Goal: Task Accomplishment & Management: Use online tool/utility

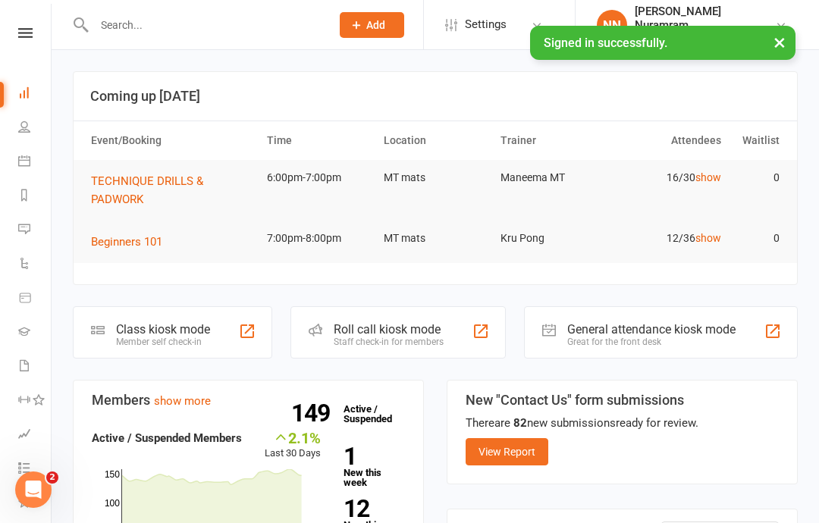
click at [711, 177] on link "show" at bounding box center [708, 177] width 26 height 12
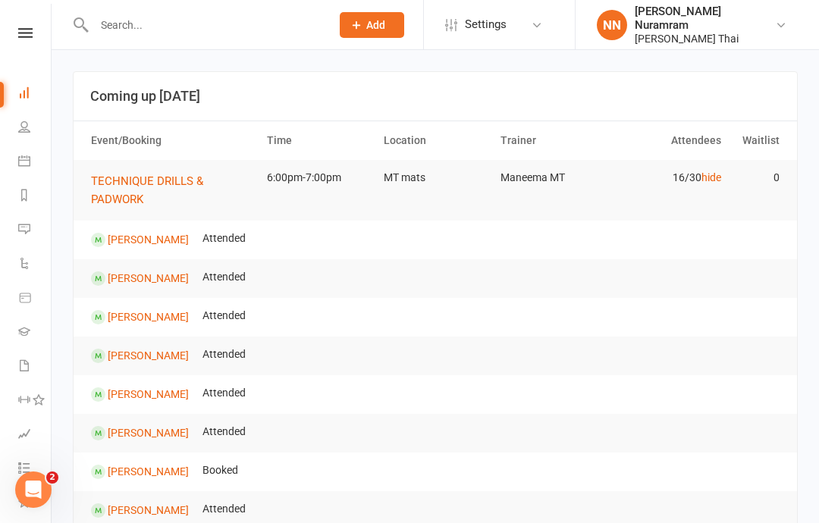
click at [19, 157] on icon at bounding box center [24, 161] width 12 height 12
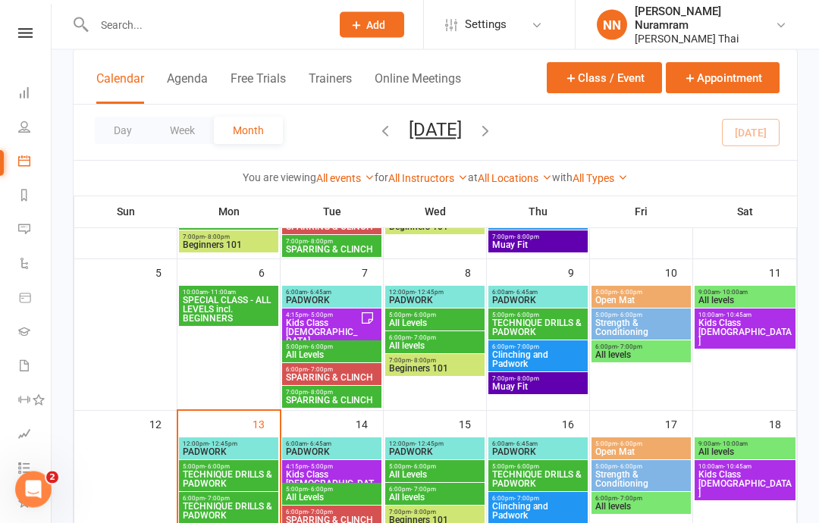
scroll to position [205, 0]
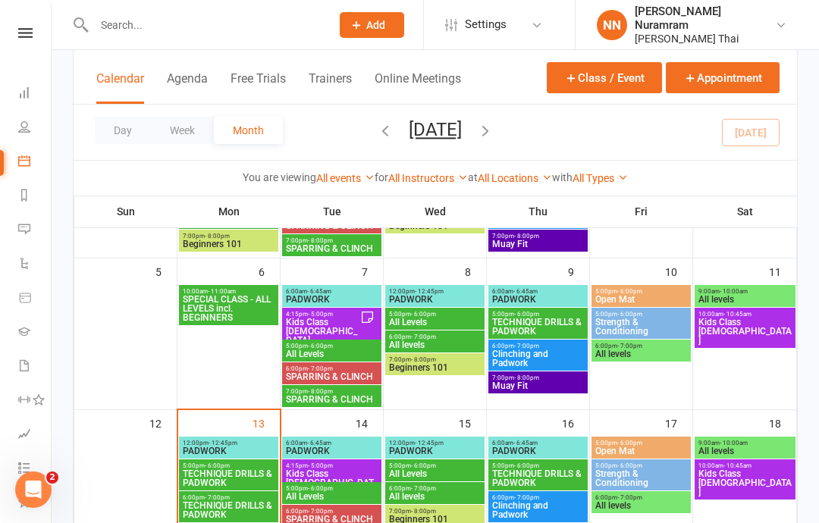
click at [213, 508] on span "TECHNIQUE DRILLS & PADWORK" at bounding box center [228, 510] width 93 height 18
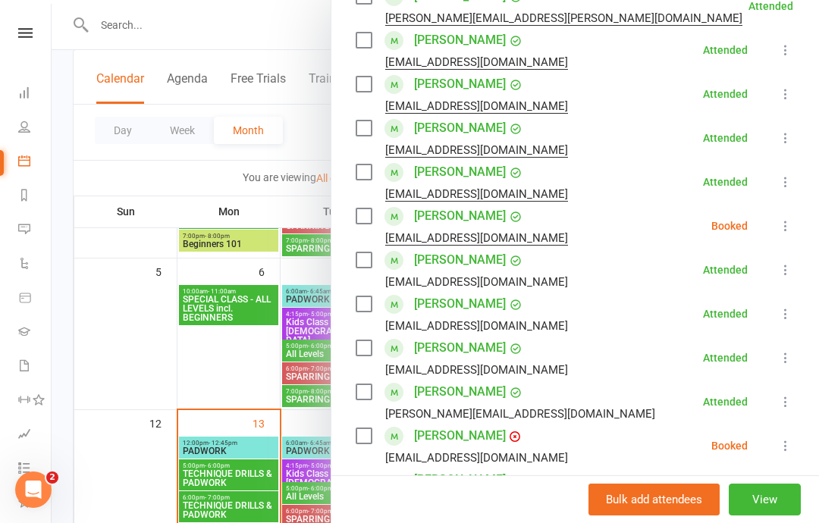
scroll to position [597, 0]
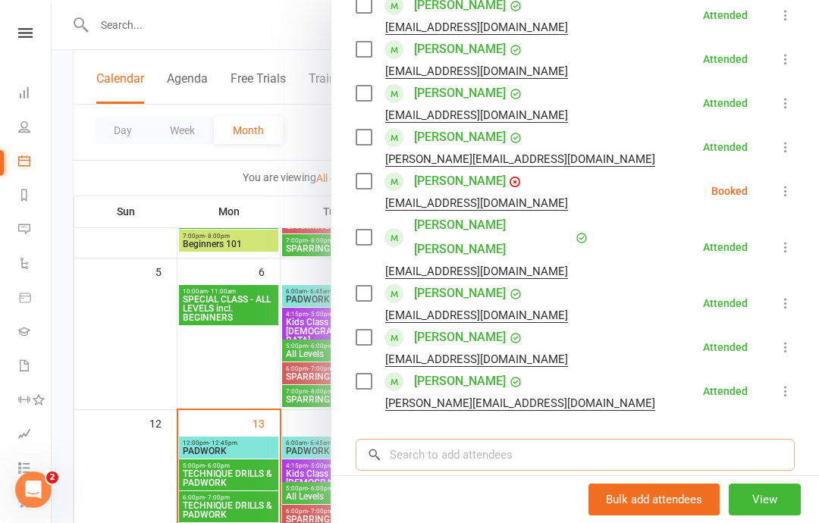
click at [554, 448] on input "search" at bounding box center [574, 455] width 439 height 32
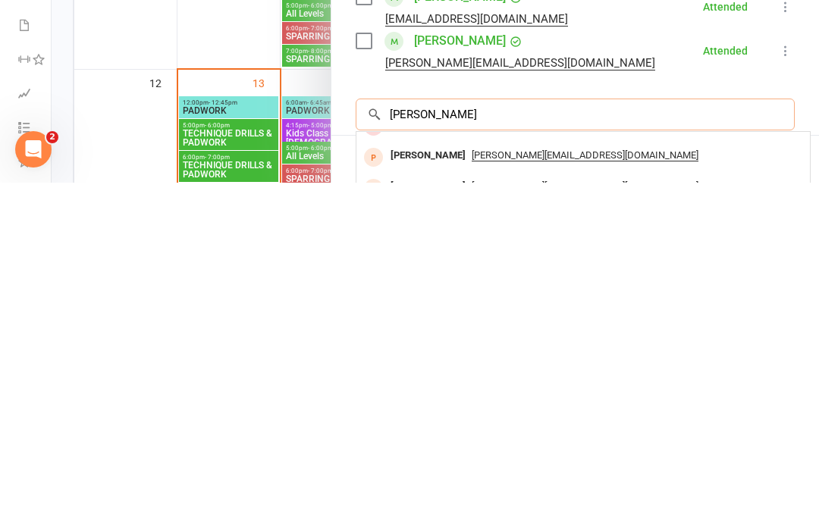
scroll to position [83, 0]
type input "[PERSON_NAME]"
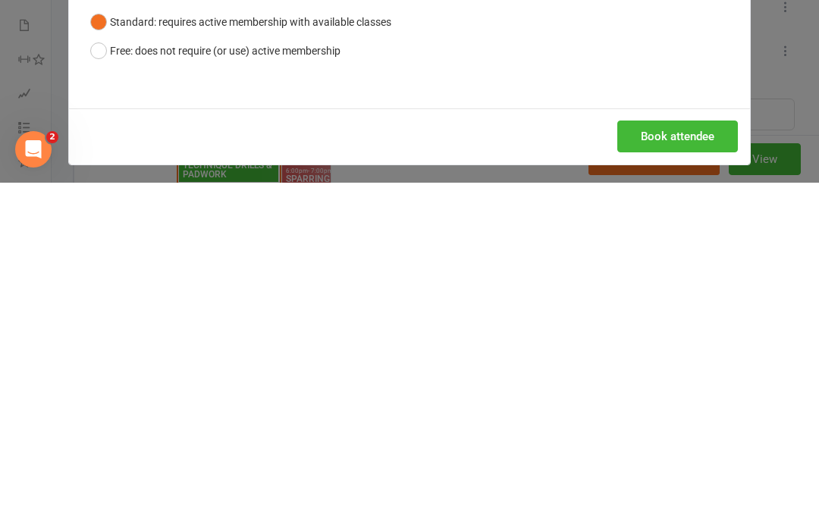
scroll to position [546, 0]
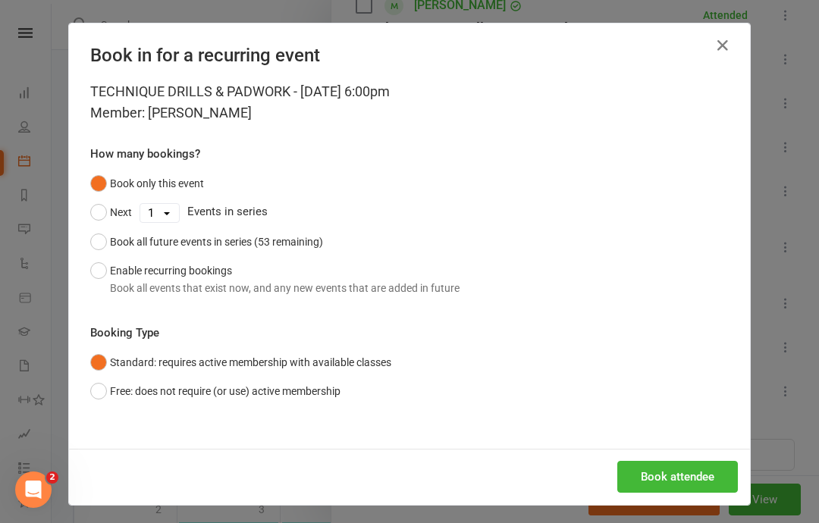
click at [676, 468] on button "Book attendee" at bounding box center [677, 477] width 121 height 32
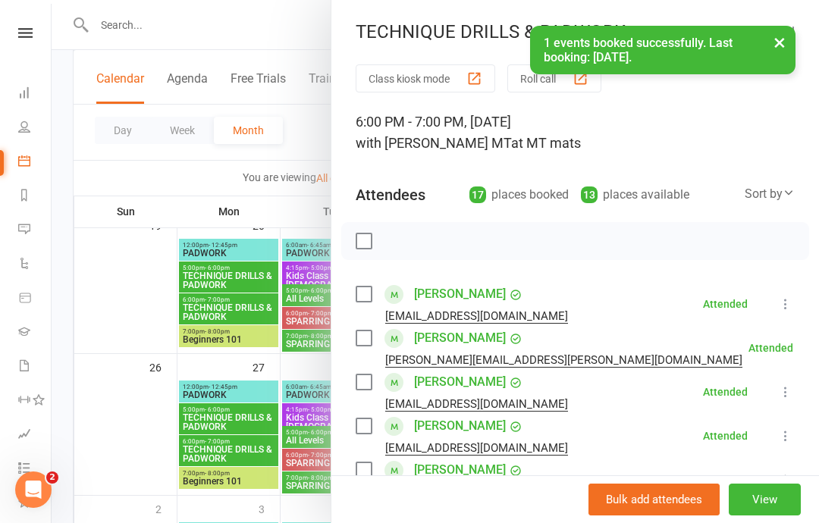
scroll to position [0, 0]
click at [469, 83] on div "button" at bounding box center [474, 78] width 16 height 16
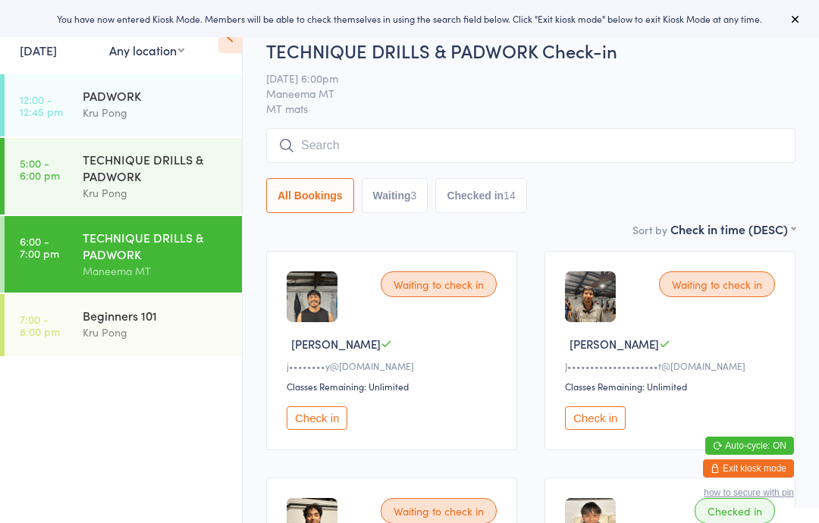
click at [609, 425] on button "Check in" at bounding box center [595, 417] width 61 height 23
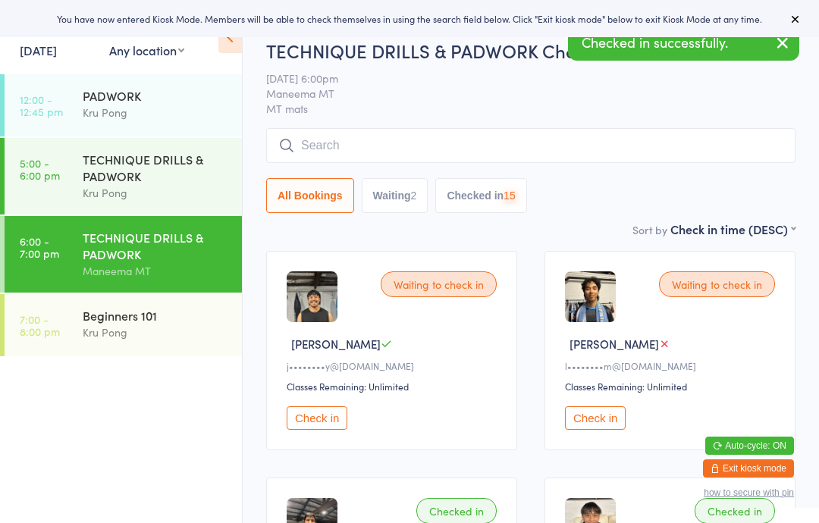
click at [319, 430] on button "Check in" at bounding box center [317, 417] width 61 height 23
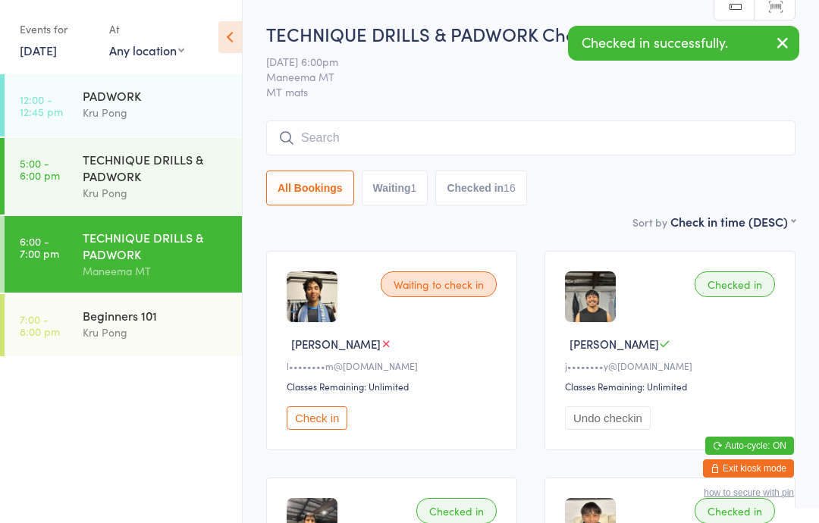
click at [495, 185] on button "Checked in 16" at bounding box center [480, 188] width 91 height 35
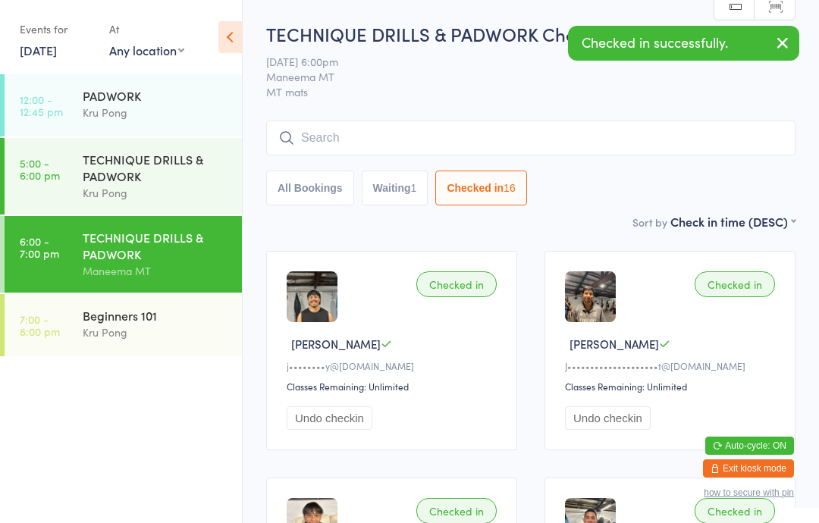
click at [402, 195] on button "Waiting 1" at bounding box center [395, 188] width 67 height 35
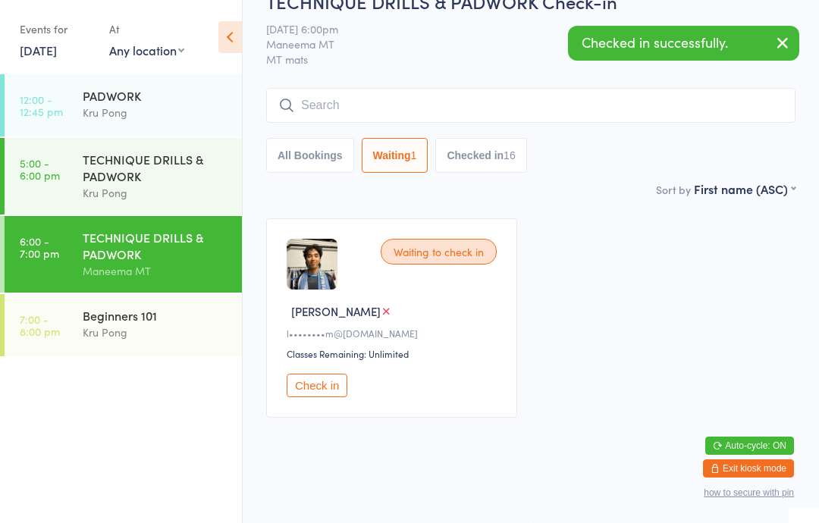
click at [330, 377] on button "Check in" at bounding box center [317, 385] width 61 height 23
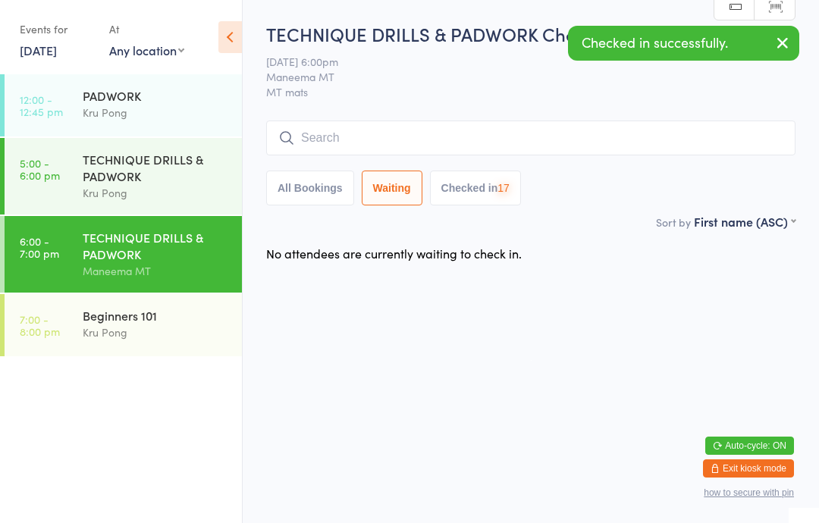
scroll to position [0, 0]
click at [486, 200] on button "Checked in 17" at bounding box center [475, 188] width 91 height 35
select select "5"
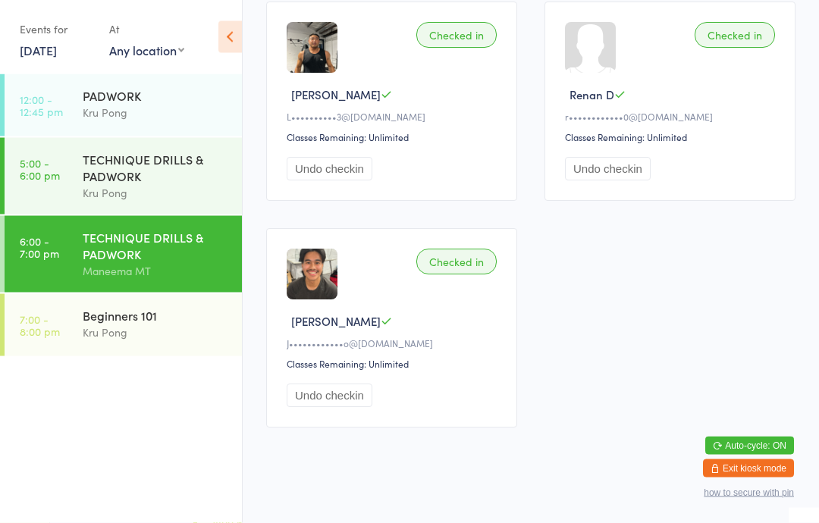
scroll to position [1840, 0]
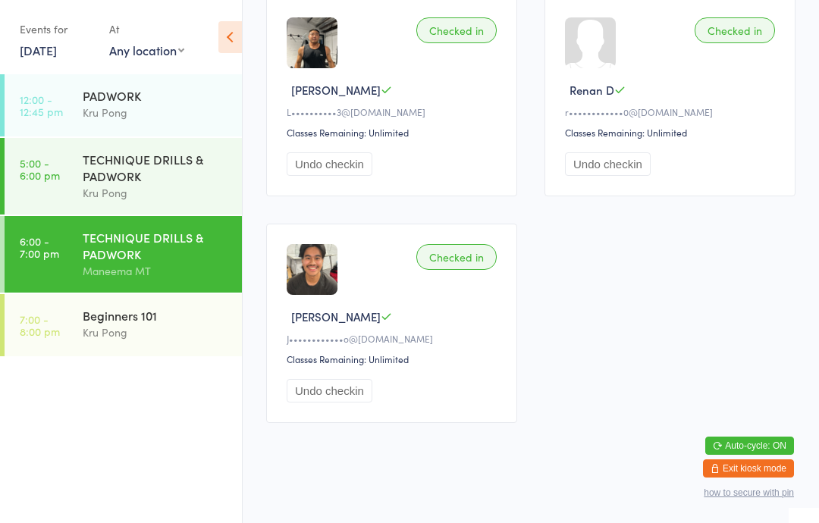
click at [84, 324] on div "Beginners 101" at bounding box center [156, 315] width 146 height 17
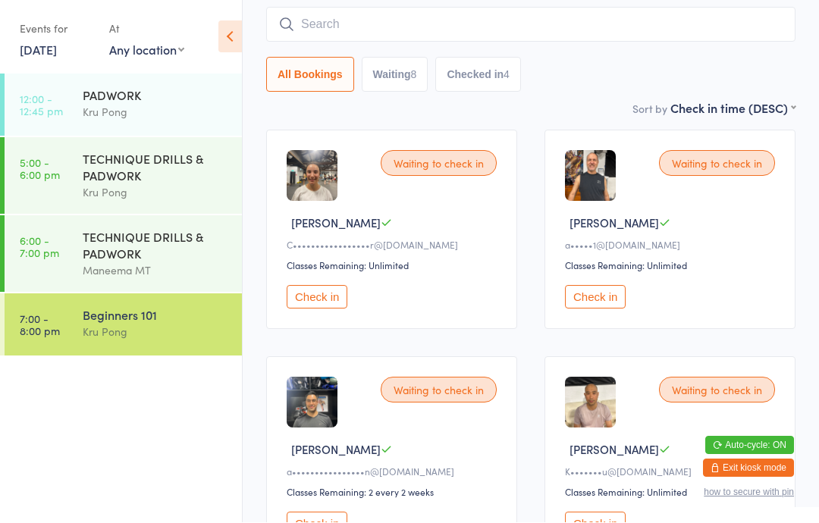
scroll to position [121, 0]
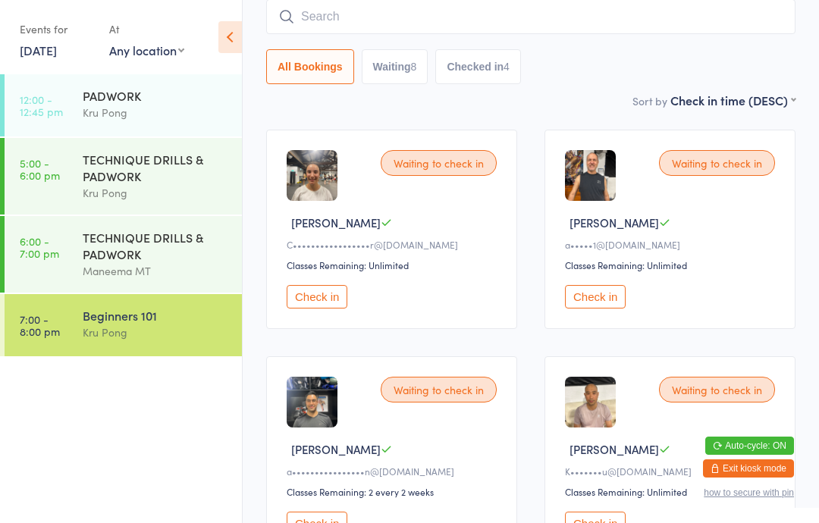
click at [587, 305] on button "Check in" at bounding box center [595, 296] width 61 height 23
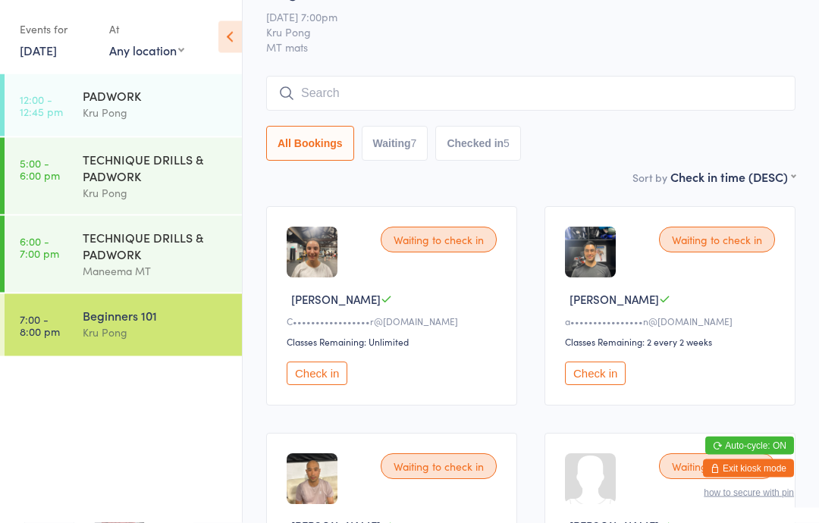
scroll to position [0, 0]
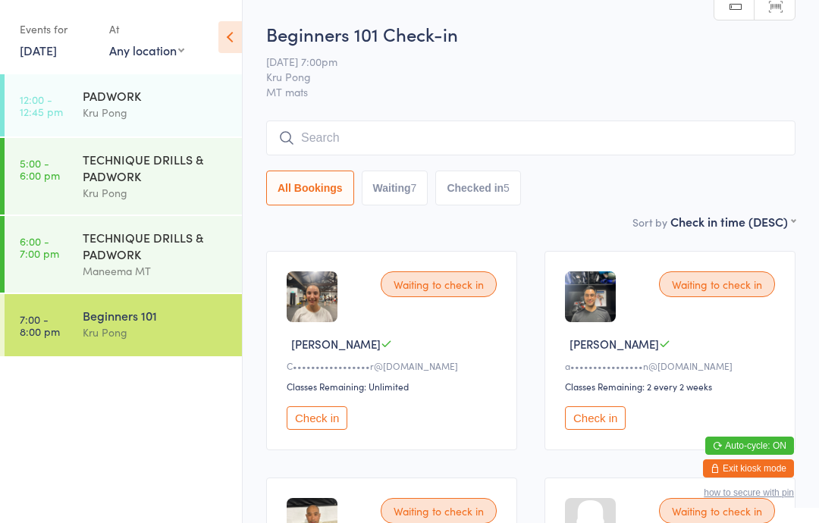
click at [512, 146] on input "search" at bounding box center [530, 138] width 529 height 35
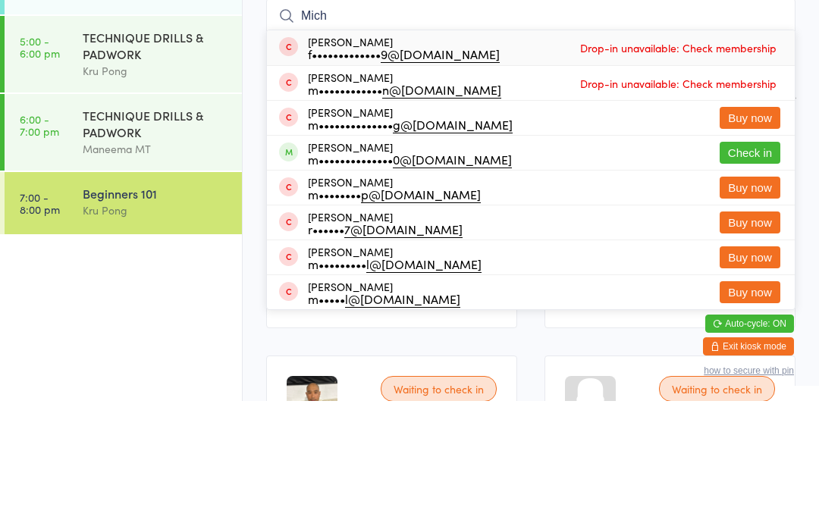
type input "Mich"
click at [735, 264] on button "Check in" at bounding box center [749, 275] width 61 height 22
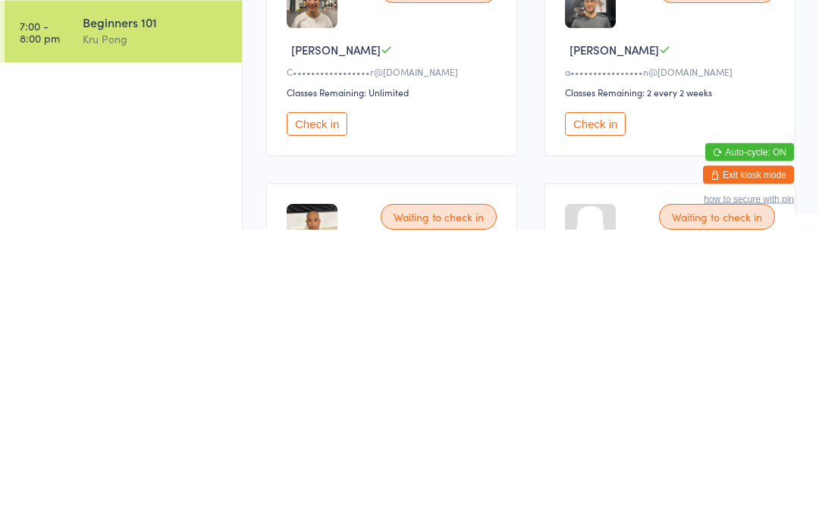
click at [330, 406] on button "Check in" at bounding box center [317, 417] width 61 height 23
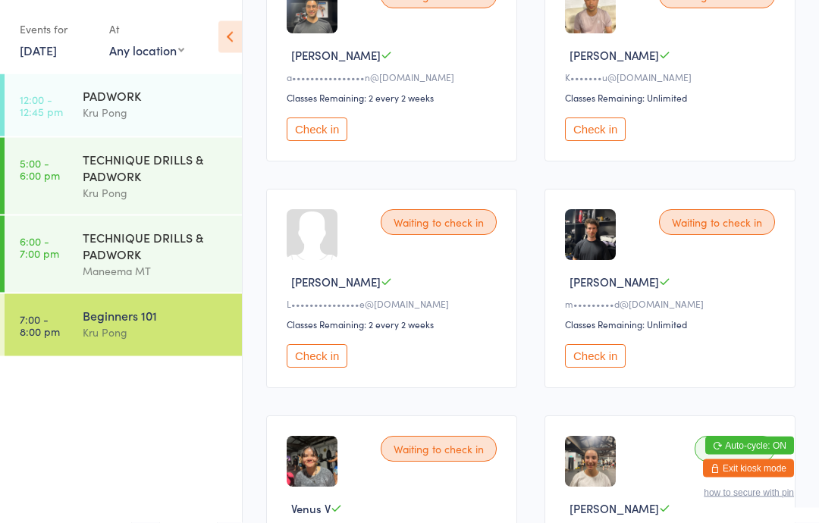
scroll to position [290, 0]
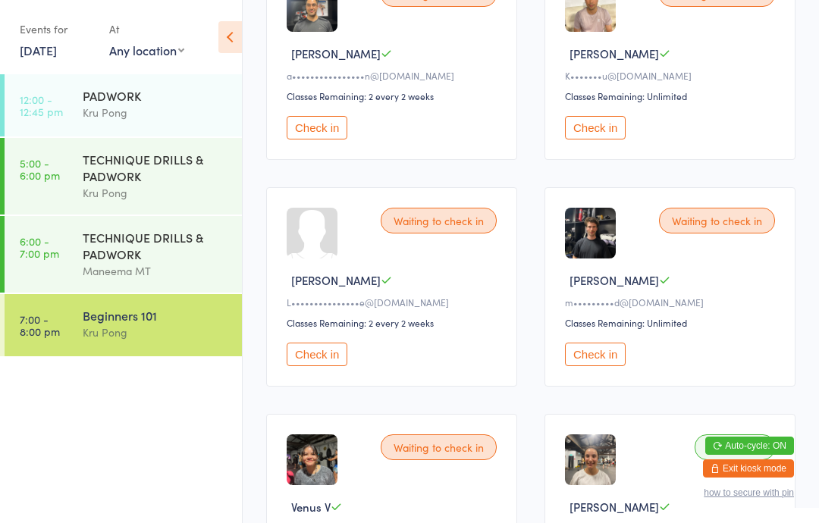
click at [614, 132] on button "Check in" at bounding box center [595, 127] width 61 height 23
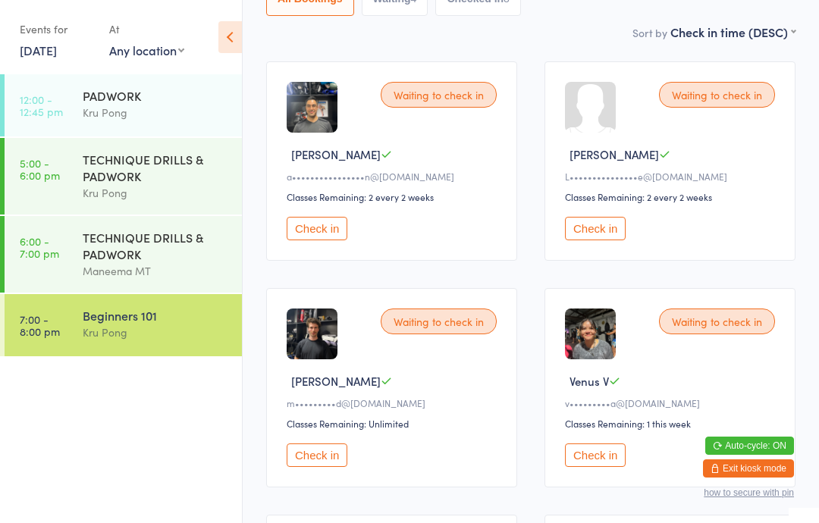
scroll to position [0, 0]
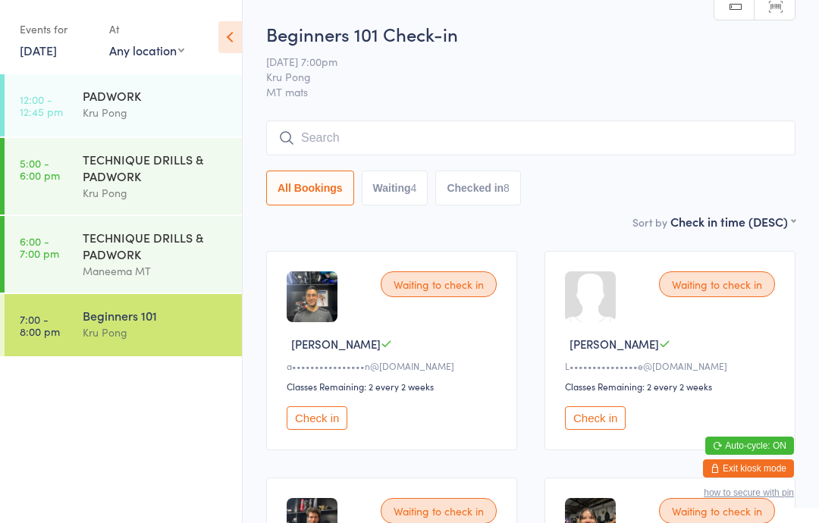
click at [364, 137] on input "search" at bounding box center [530, 138] width 529 height 35
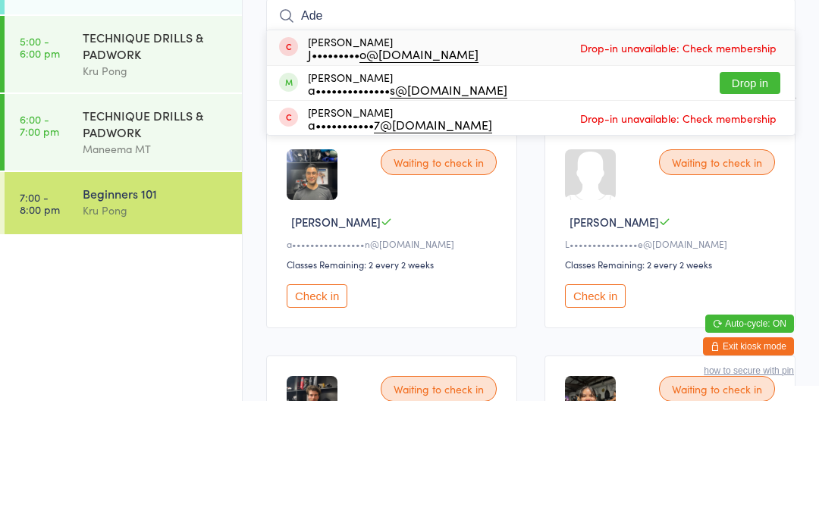
type input "Ade"
click at [361, 205] on div "a•••••••••••••• s@gmail.com" at bounding box center [407, 211] width 199 height 12
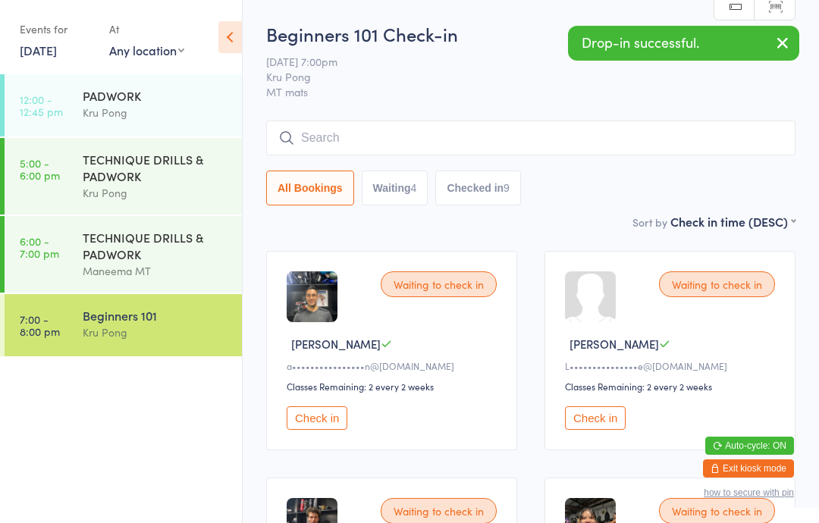
click at [375, 135] on input "search" at bounding box center [530, 138] width 529 height 35
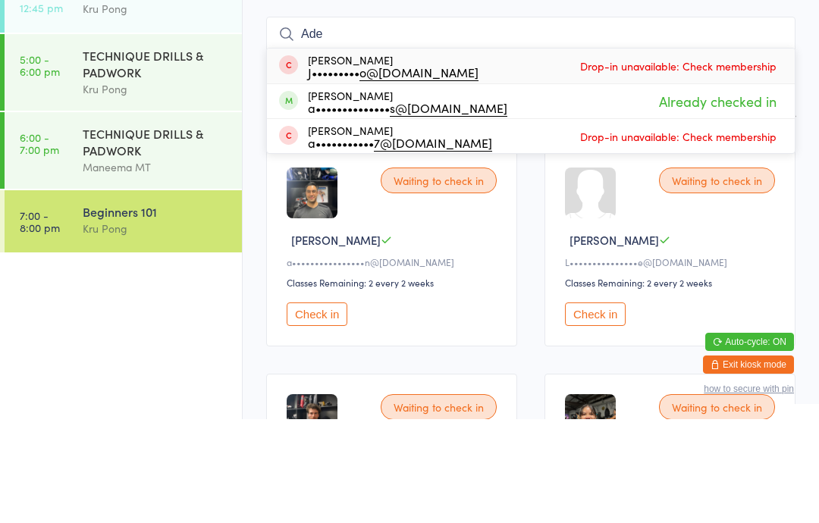
type input "Ade"
click at [498, 188] on div "Adelina Mendes a•••••••••••••• s@gmail.com Already checked in" at bounding box center [531, 205] width 528 height 34
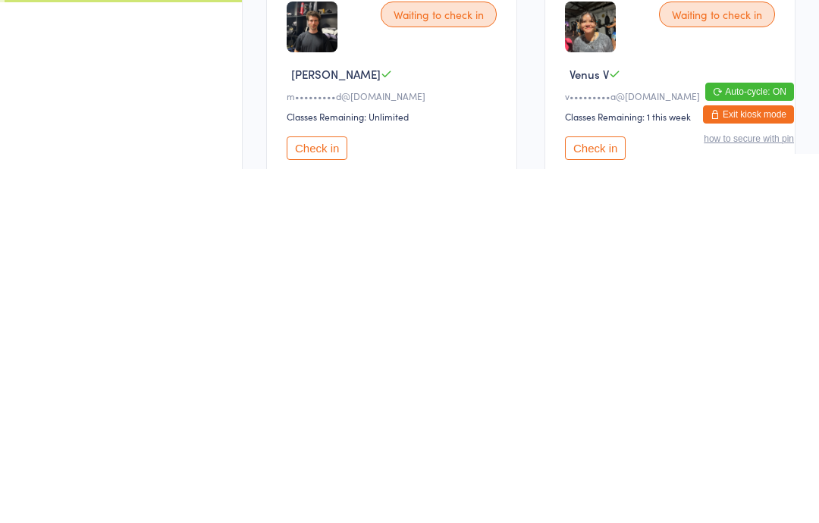
scroll to position [25, 0]
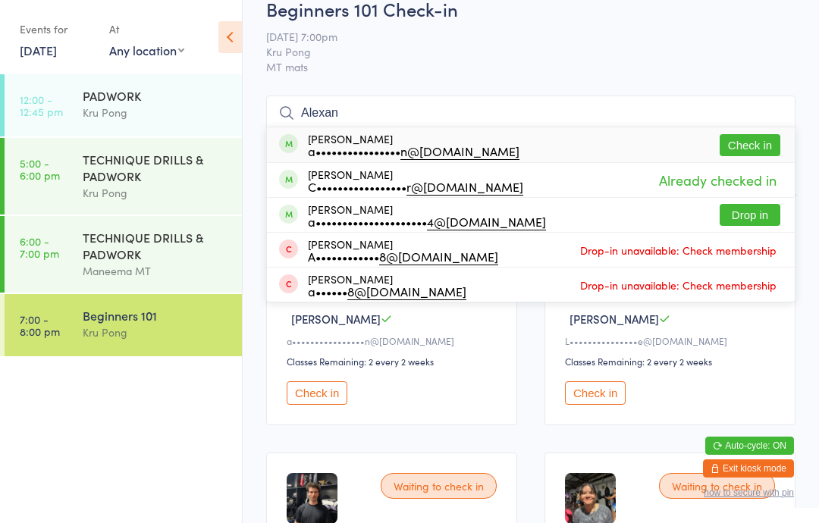
type input "Alexan"
click at [747, 145] on button "Check in" at bounding box center [749, 145] width 61 height 22
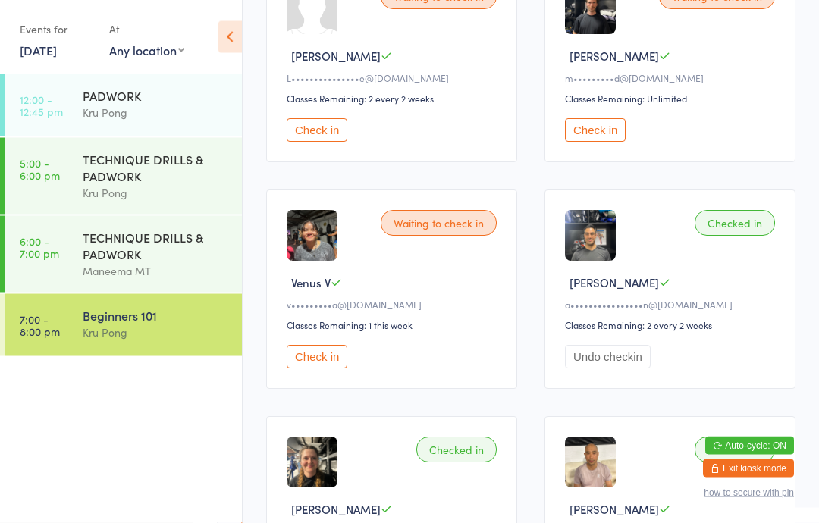
scroll to position [288, 0]
click at [331, 368] on button "Check in" at bounding box center [317, 356] width 61 height 23
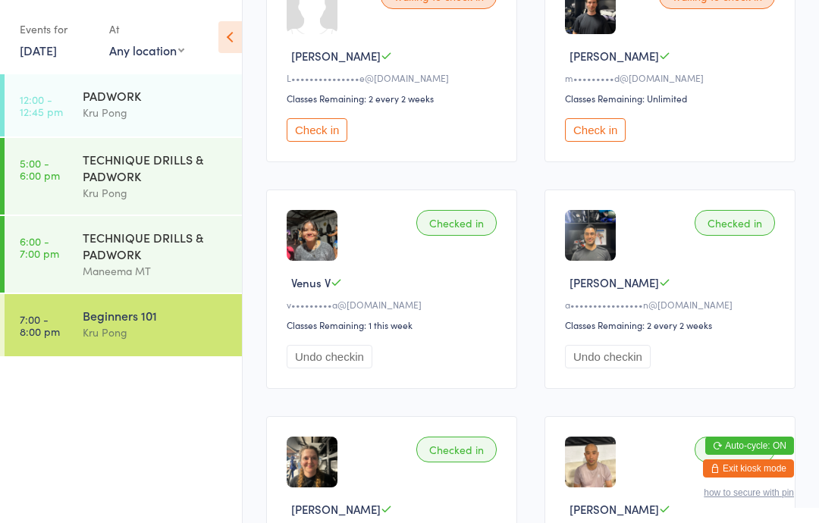
click at [147, 324] on div "Beginners 101" at bounding box center [156, 315] width 146 height 17
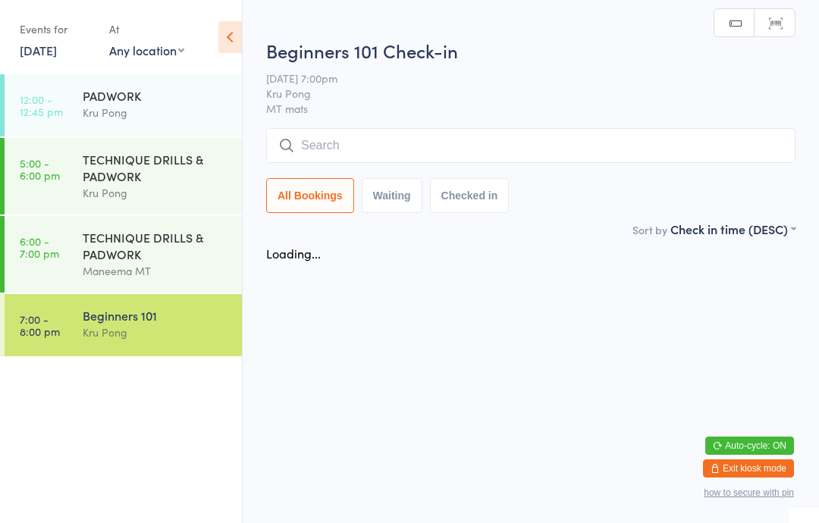
scroll to position [0, 0]
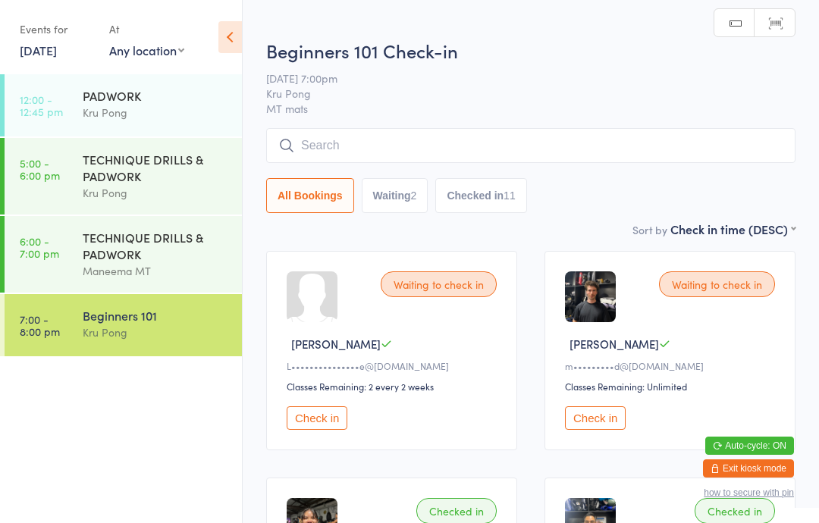
click at [415, 134] on input "search" at bounding box center [530, 145] width 529 height 35
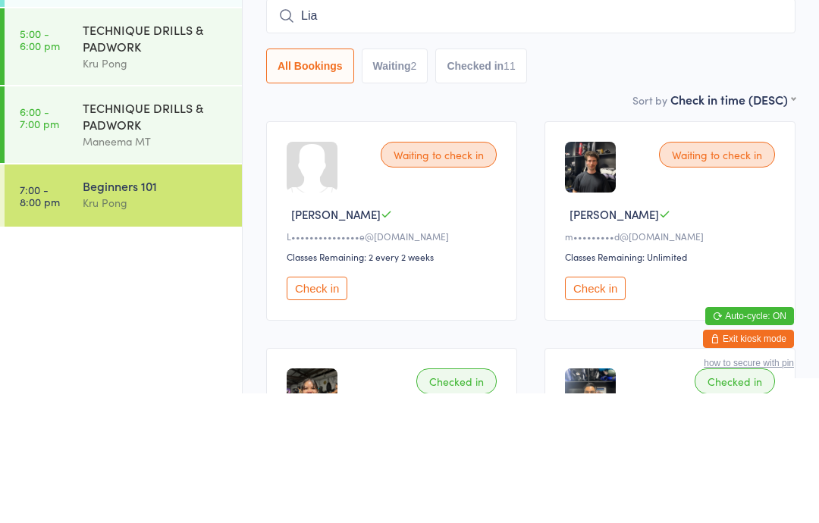
type input "Liam"
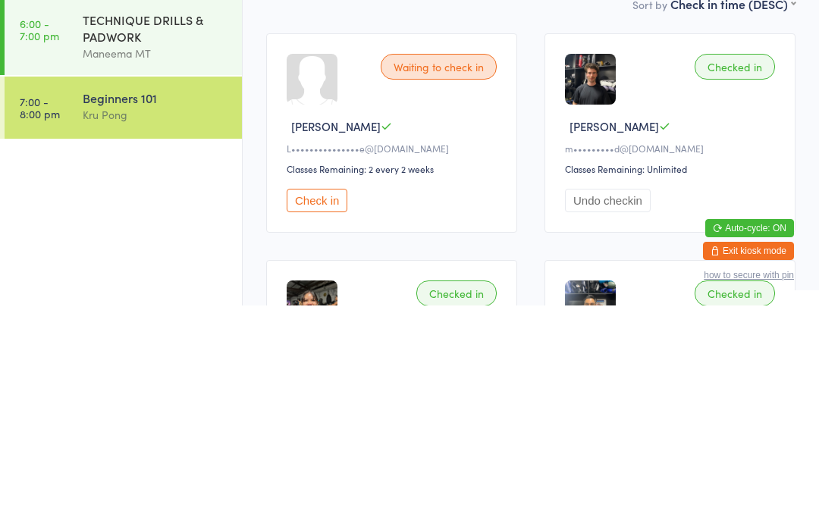
click at [719, 336] on div "Liam P" at bounding box center [672, 344] width 215 height 16
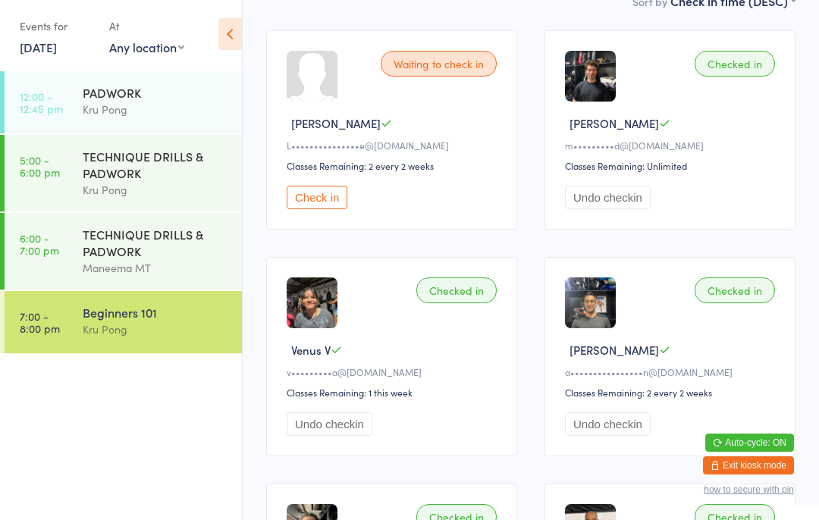
click at [142, 339] on div "Kru Pong" at bounding box center [156, 332] width 146 height 17
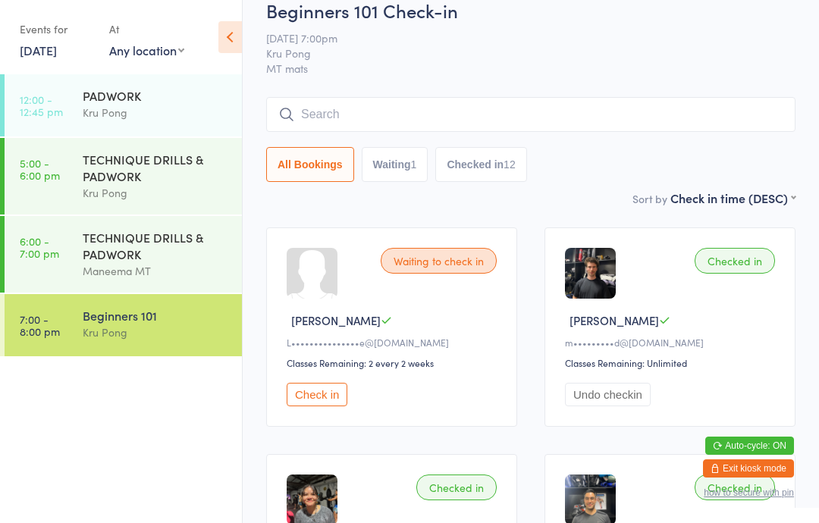
scroll to position [0, 0]
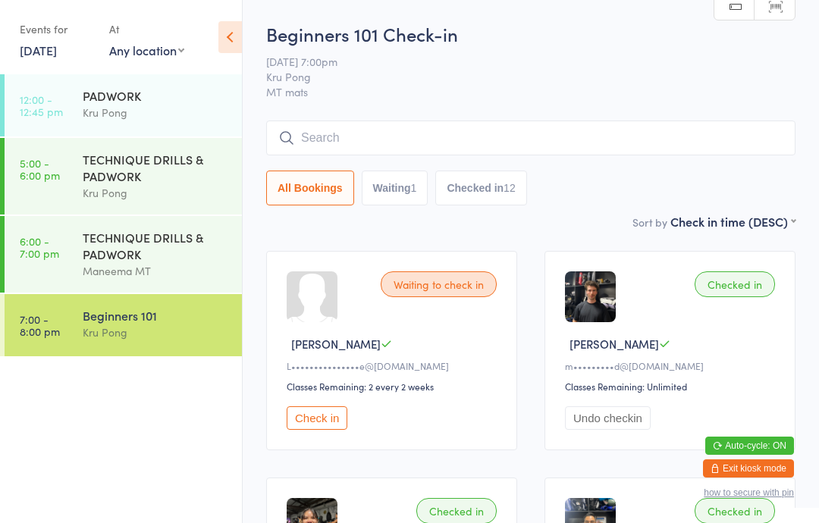
click at [394, 199] on button "Waiting 1" at bounding box center [395, 188] width 67 height 35
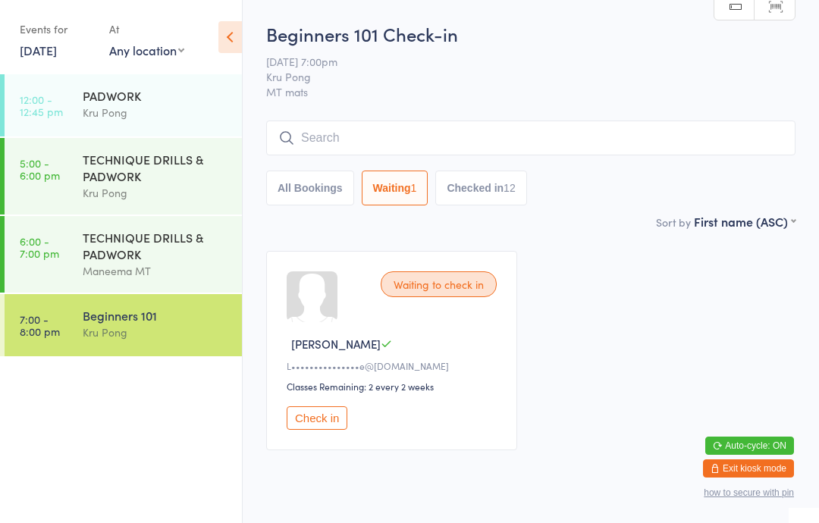
click at [466, 186] on button "Checked in 12" at bounding box center [480, 188] width 91 height 35
select select "5"
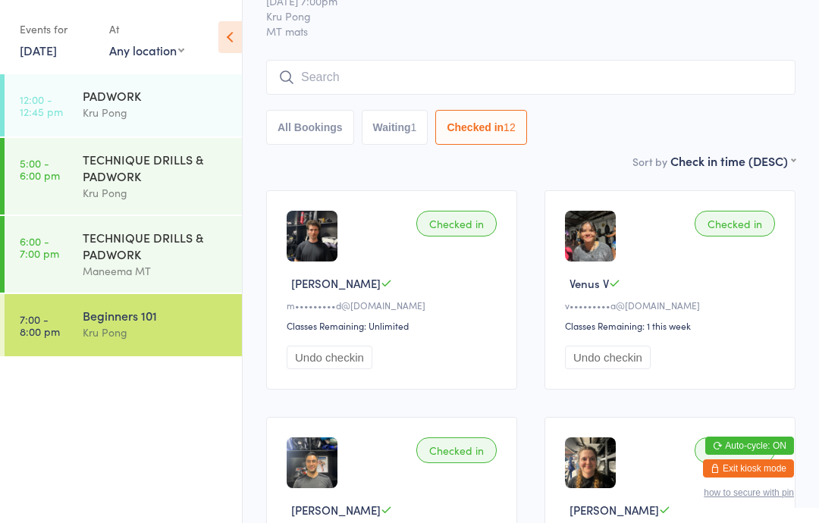
scroll to position [66, 0]
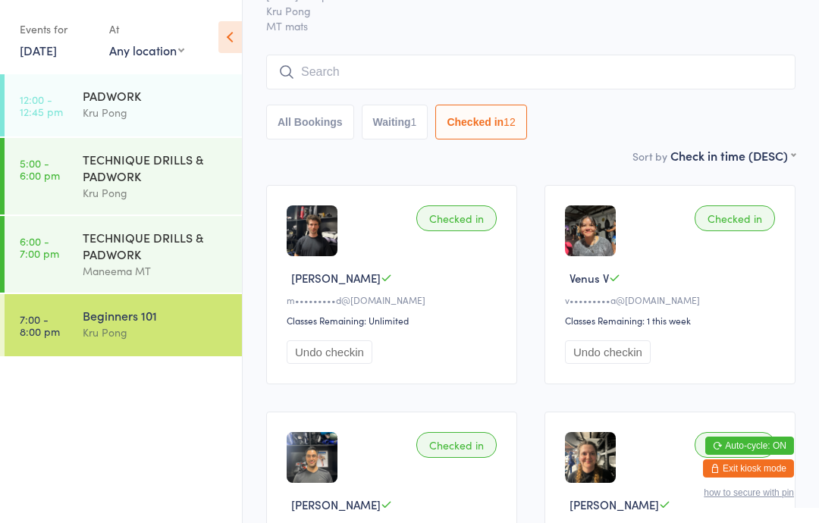
click at [313, 127] on button "All Bookings" at bounding box center [310, 122] width 88 height 35
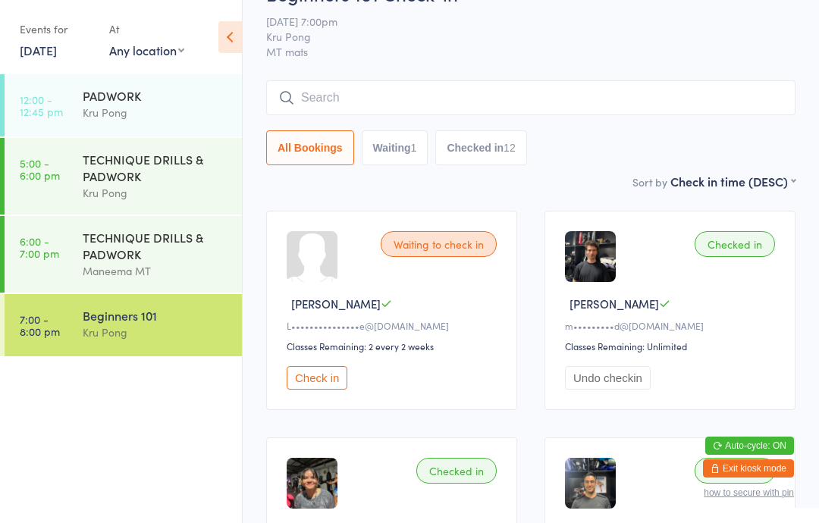
scroll to position [42, 0]
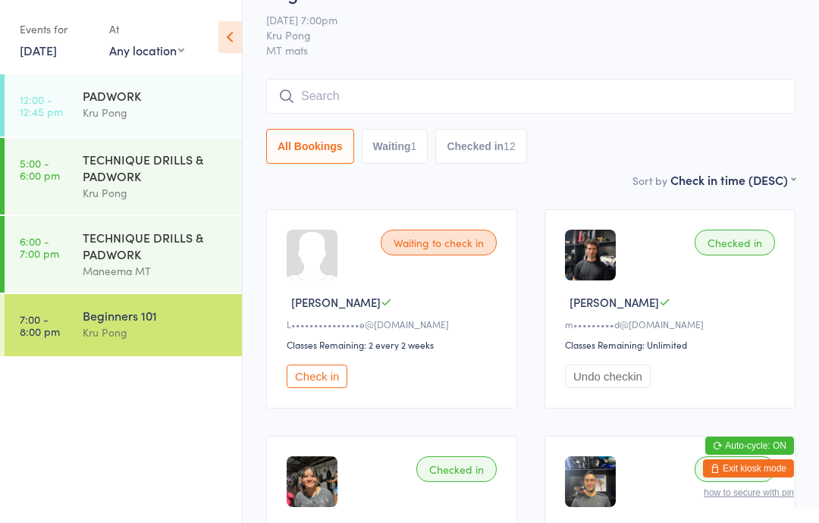
click at [122, 324] on div "Beginners 101" at bounding box center [156, 315] width 146 height 17
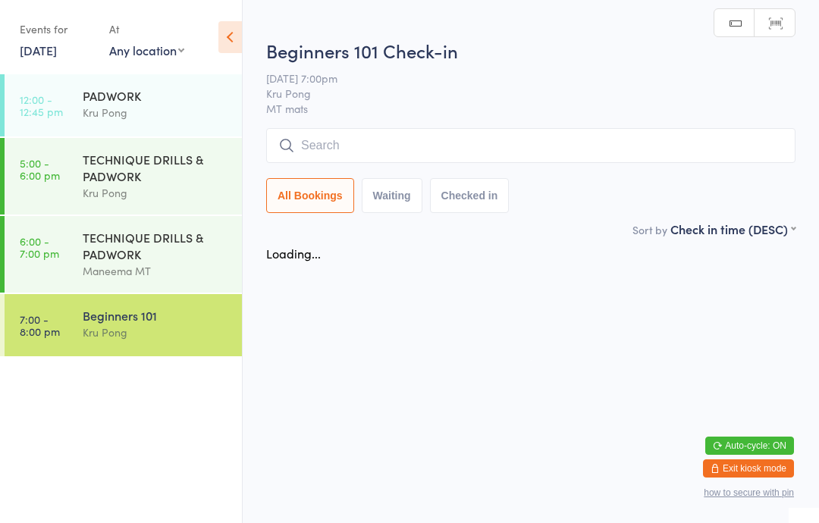
scroll to position [0, 0]
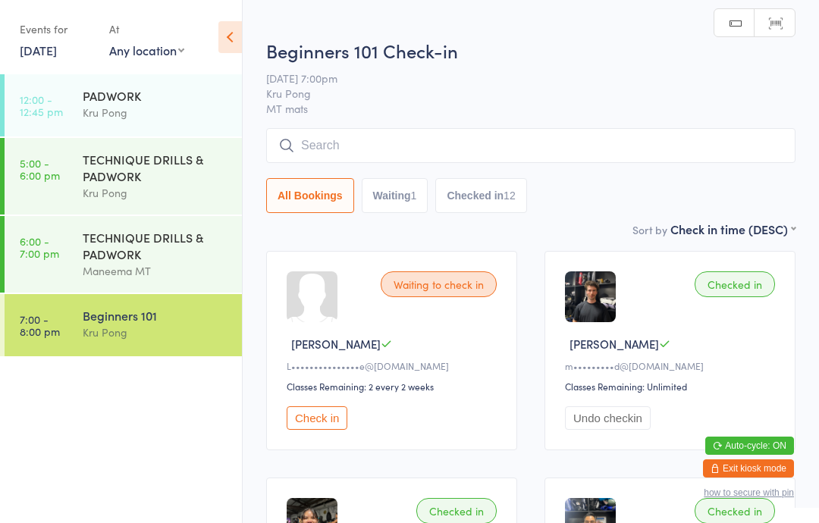
click at [376, 142] on input "search" at bounding box center [530, 145] width 529 height 35
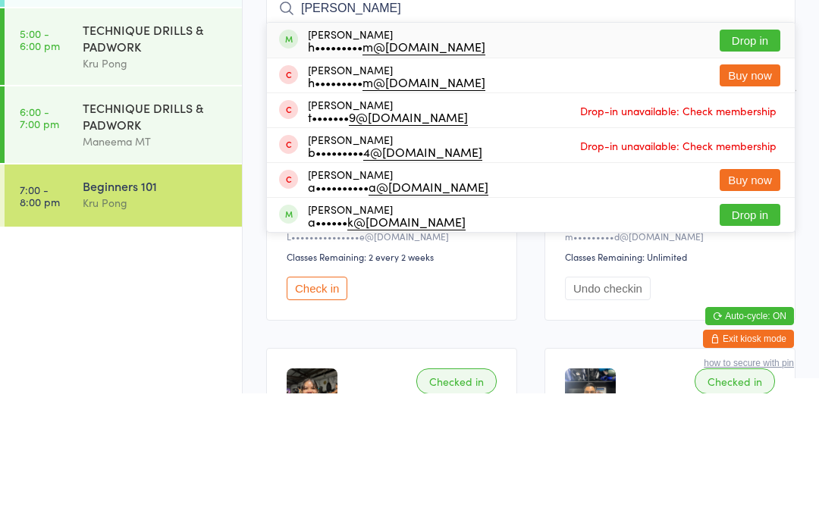
type input "Diana"
click at [744, 159] on button "Drop in" at bounding box center [749, 170] width 61 height 22
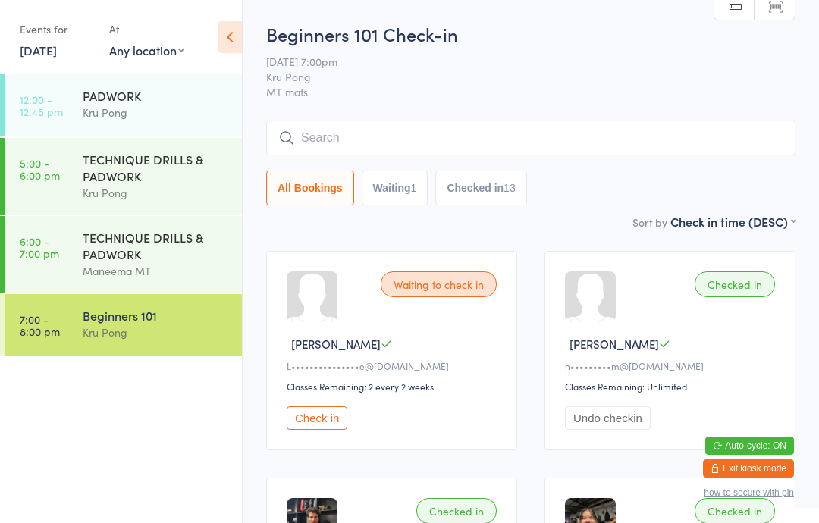
click at [333, 410] on div "Waiting to check in Lara M L••••••••••••••• e@gmail.com Classes Remaining: 2 ev…" at bounding box center [391, 350] width 251 height 199
click at [329, 430] on button "Check in" at bounding box center [317, 417] width 61 height 23
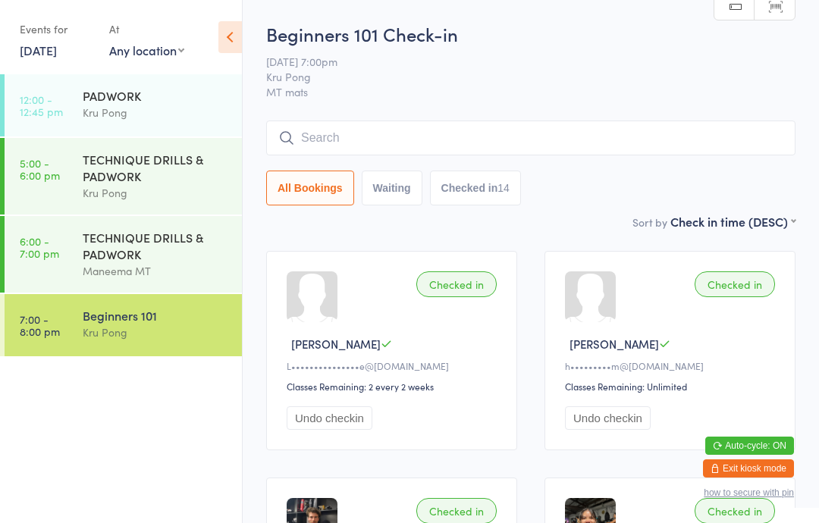
click at [131, 337] on div "Kru Pong" at bounding box center [156, 332] width 146 height 17
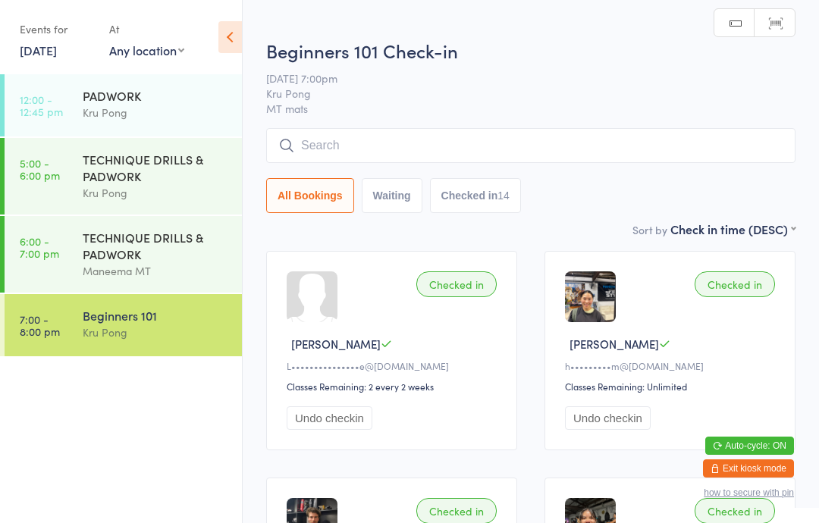
click at [391, 194] on button "Waiting" at bounding box center [392, 195] width 61 height 35
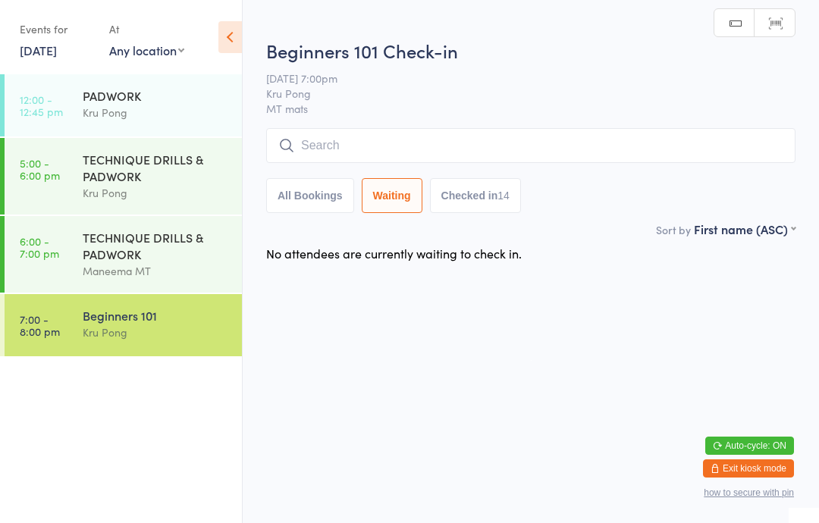
click at [316, 196] on button "All Bookings" at bounding box center [310, 195] width 88 height 35
select select "5"
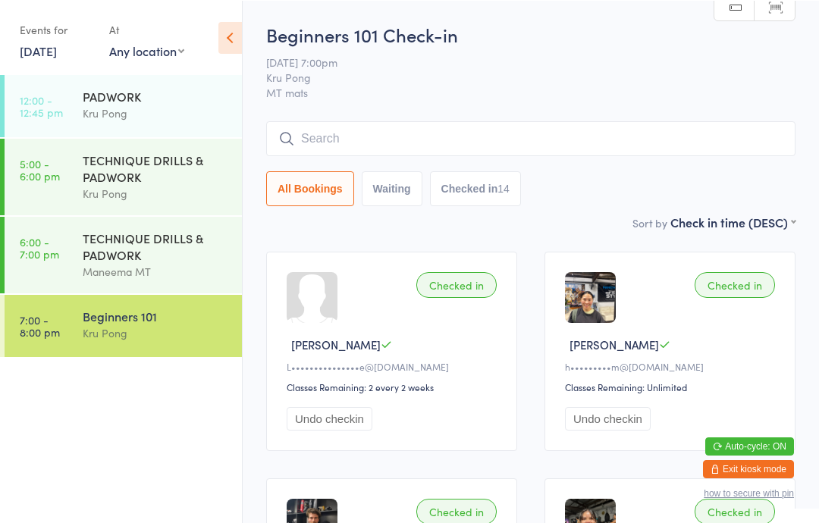
click at [345, 146] on input "search" at bounding box center [530, 138] width 529 height 35
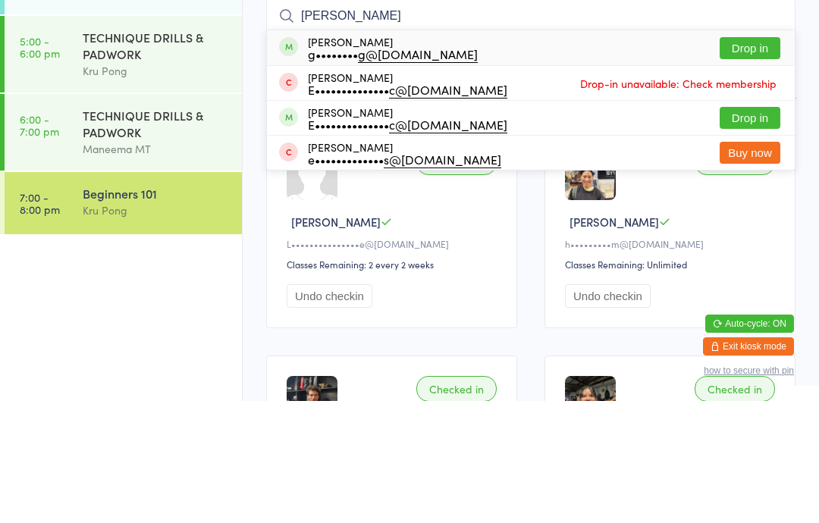
type input "Emilio"
click at [756, 159] on button "Drop in" at bounding box center [749, 170] width 61 height 22
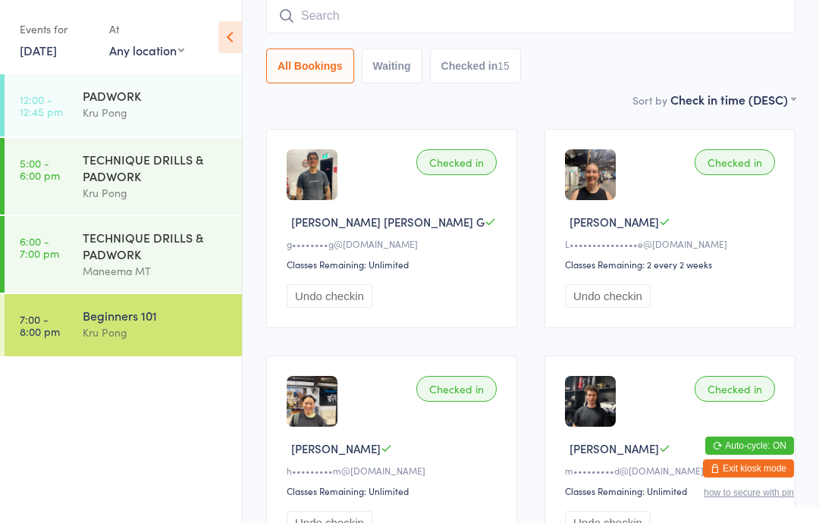
click at [354, 16] on input "search" at bounding box center [530, 15] width 529 height 35
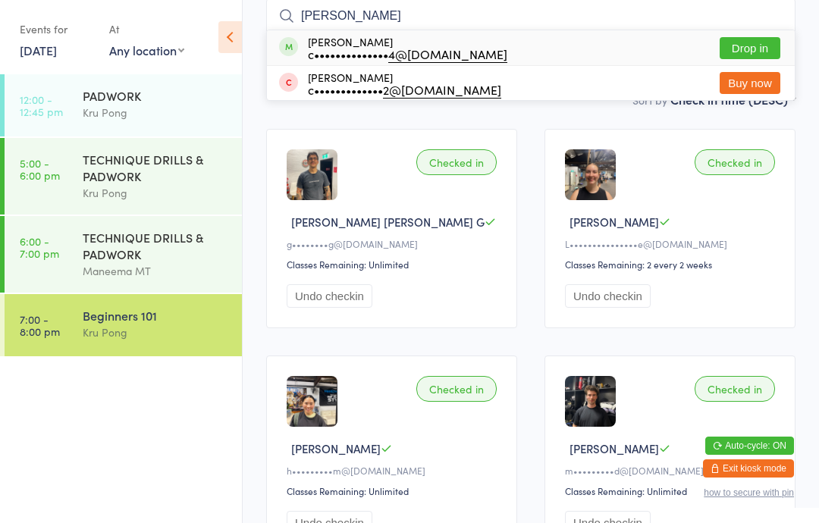
type input "Craig"
click at [762, 45] on button "Drop in" at bounding box center [749, 48] width 61 height 22
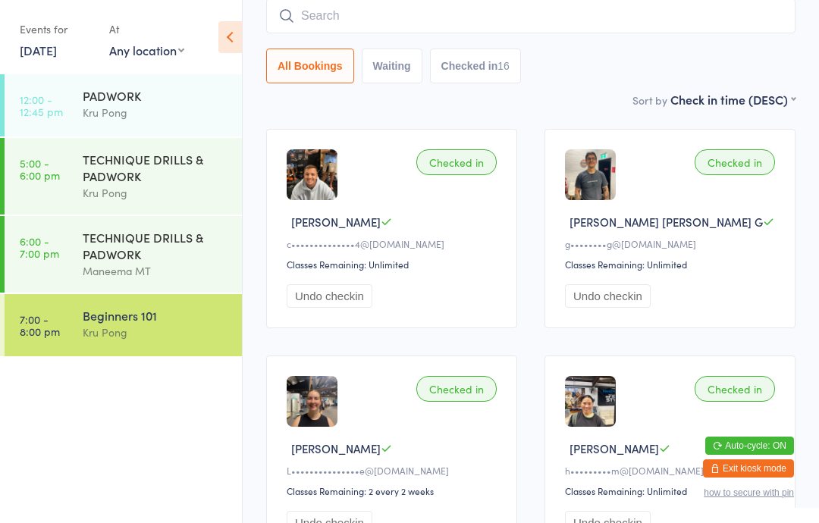
click at [139, 337] on div "Kru Pong" at bounding box center [156, 332] width 146 height 17
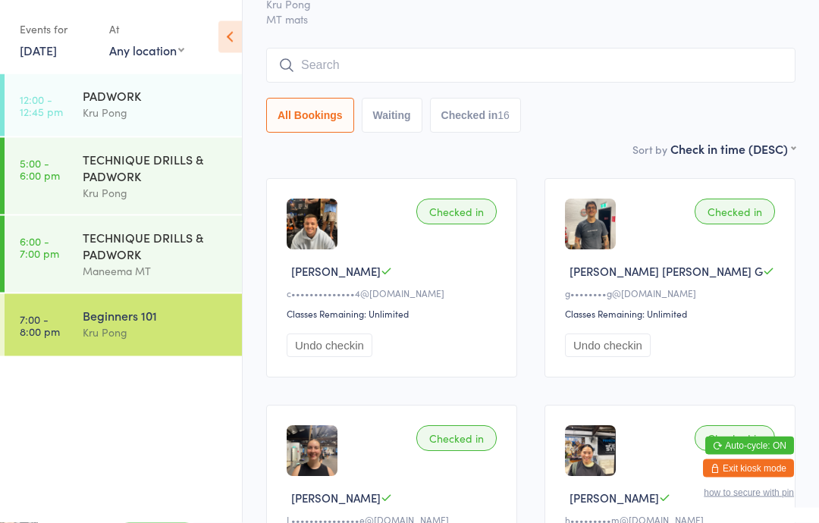
scroll to position [0, 0]
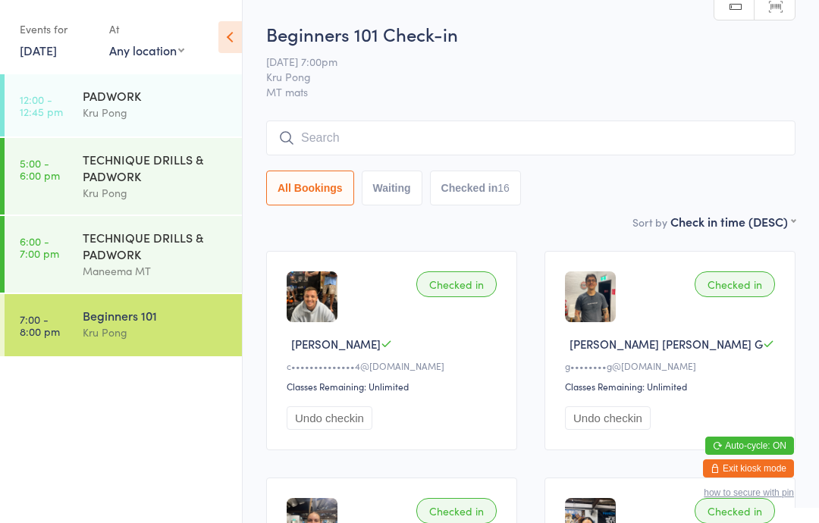
click at [433, 139] on input "search" at bounding box center [530, 138] width 529 height 35
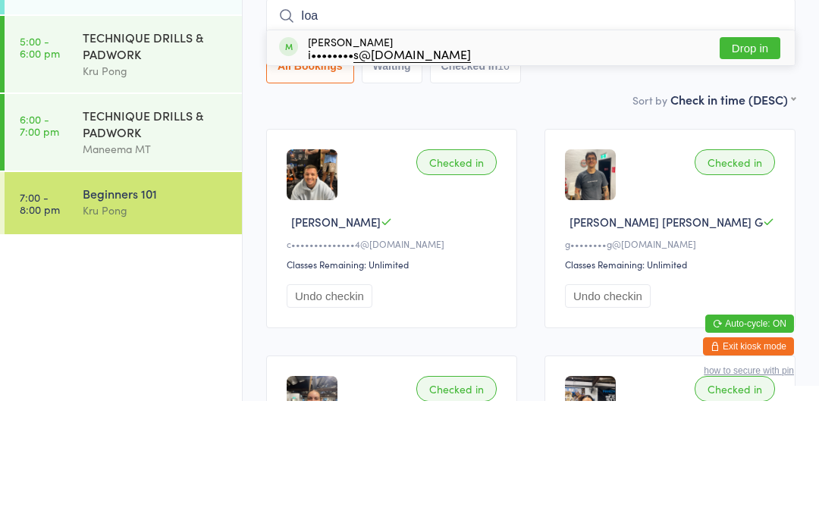
type input "Ioa"
click at [639, 152] on div "Ioan Jones i•••••••• s@gmail.com Drop in" at bounding box center [531, 169] width 528 height 35
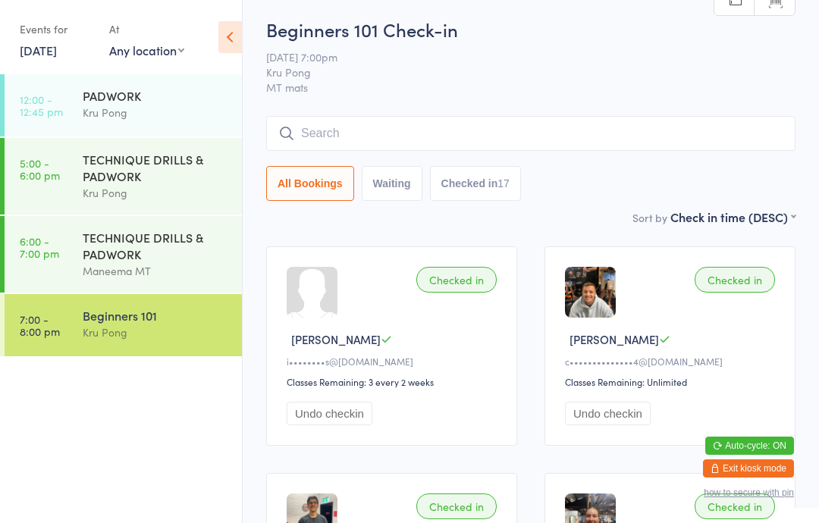
scroll to position [2, 0]
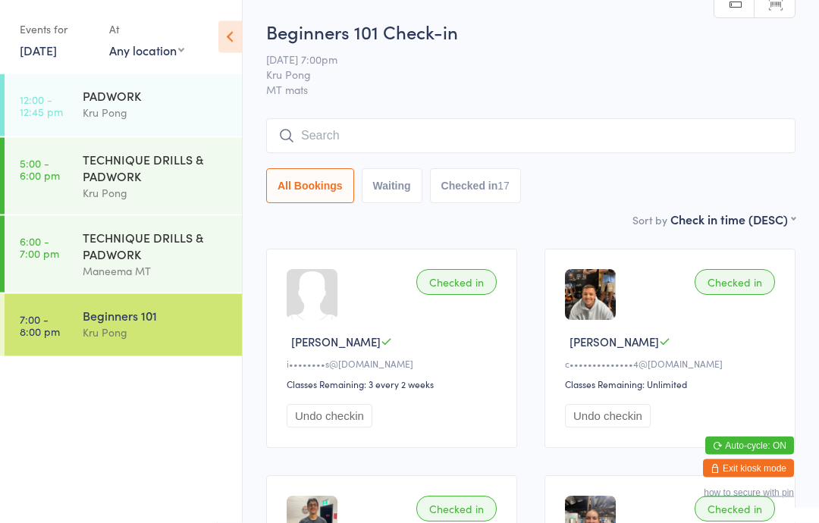
click at [560, 129] on input "search" at bounding box center [530, 136] width 529 height 35
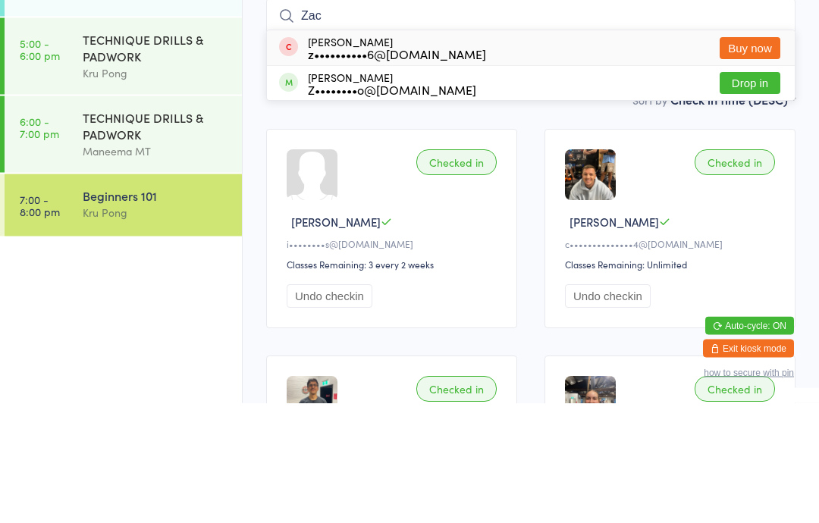
type input "Zach"
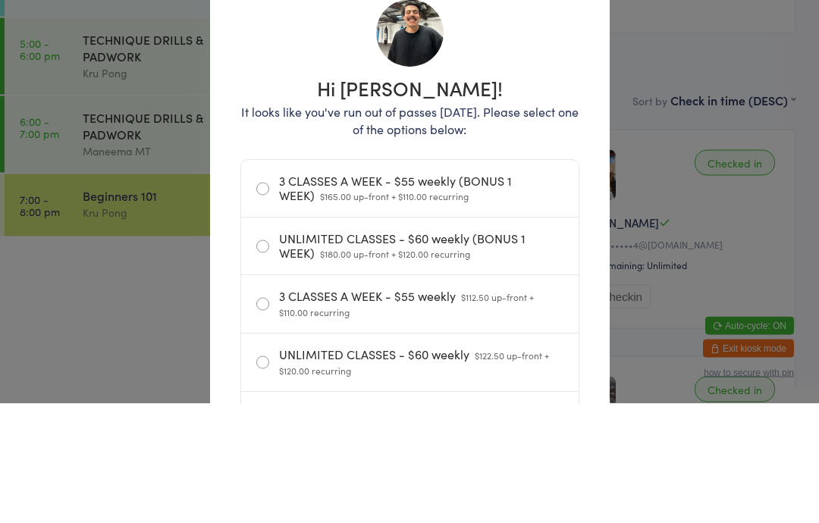
scroll to position [122, 0]
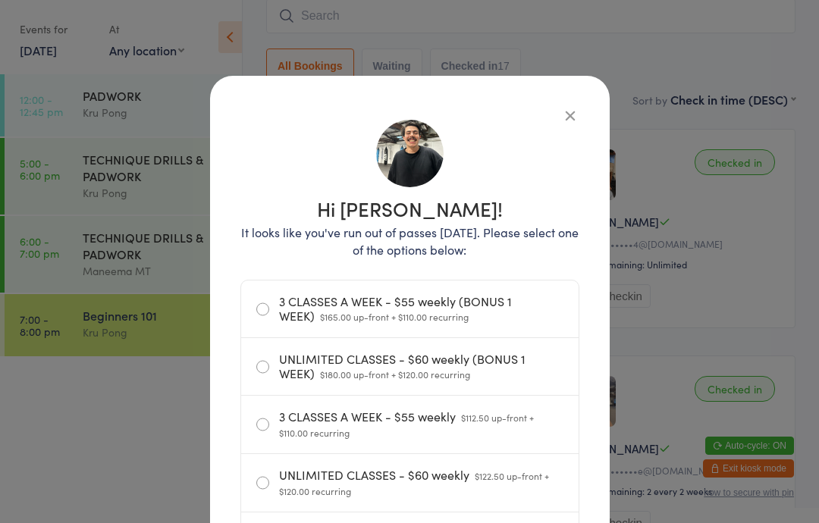
click at [572, 117] on icon "button" at bounding box center [570, 115] width 17 height 17
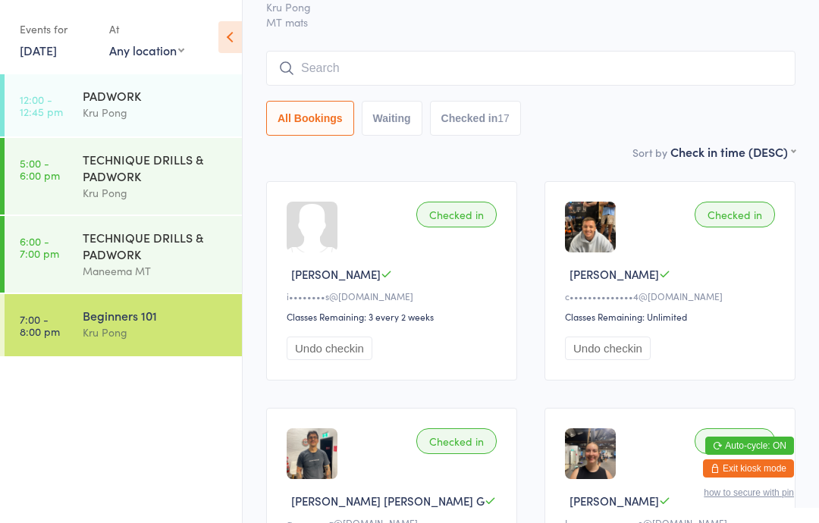
scroll to position [0, 0]
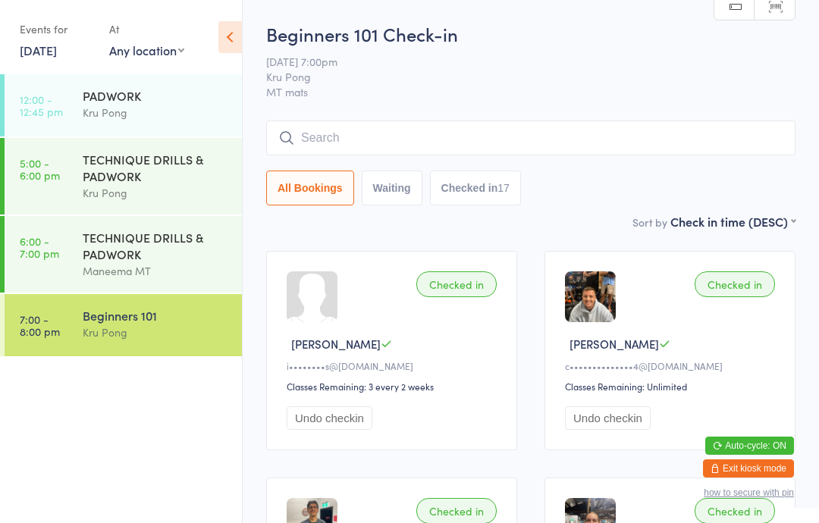
click at [346, 139] on input "search" at bounding box center [530, 138] width 529 height 35
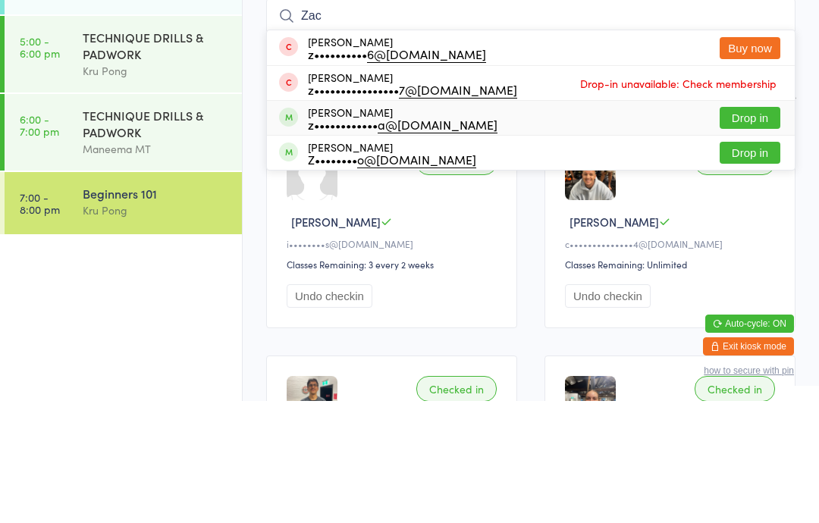
type input "Zac"
click at [503, 223] on div "Zachary Martorana z•••••••••••• a@hotmail.com Drop in" at bounding box center [531, 240] width 528 height 34
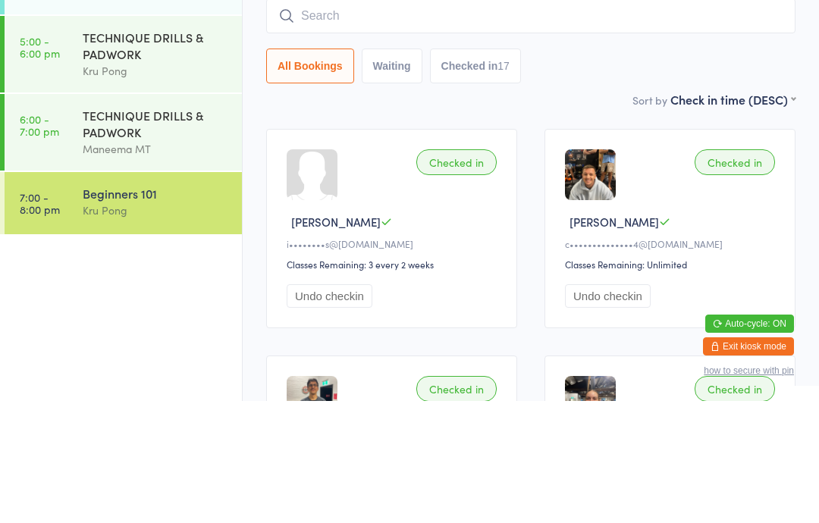
scroll to position [122, 0]
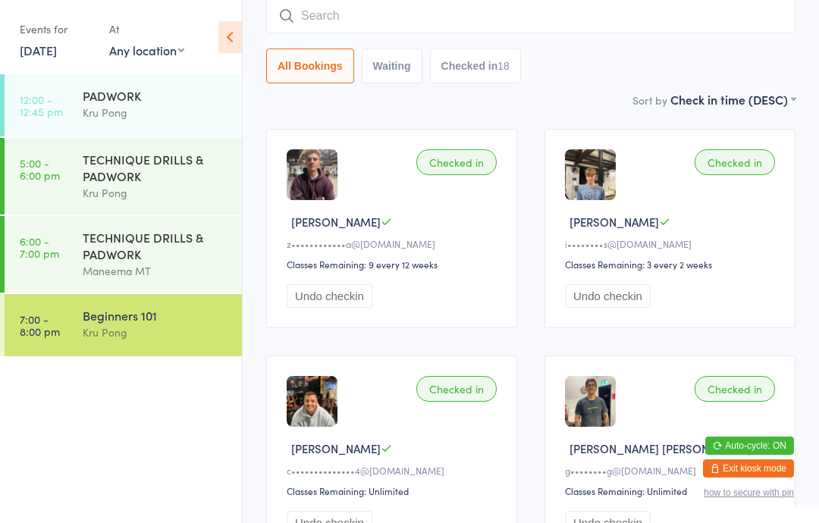
click at [671, 20] on input "search" at bounding box center [530, 15] width 529 height 35
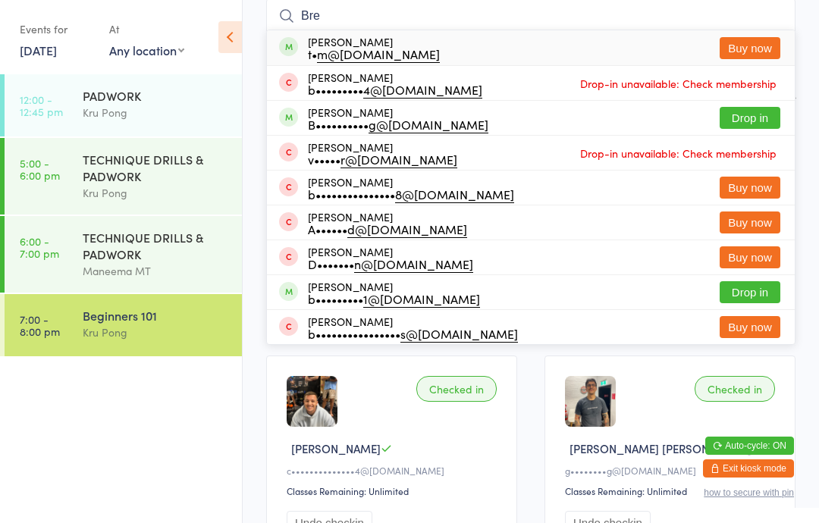
type input "Bre"
click at [764, 115] on button "Drop in" at bounding box center [749, 118] width 61 height 22
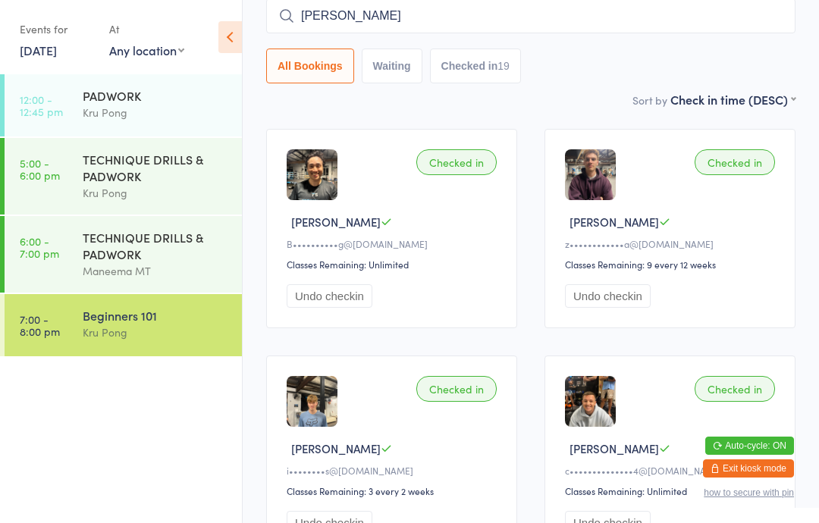
type input "[PERSON_NAME]"
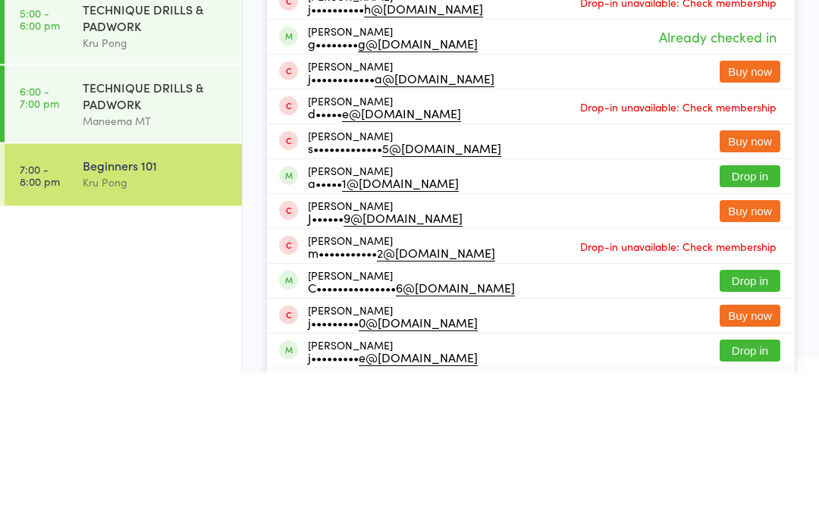
click at [164, 229] on div "TECHNIQUE DRILLS & PADWORK" at bounding box center [156, 245] width 146 height 33
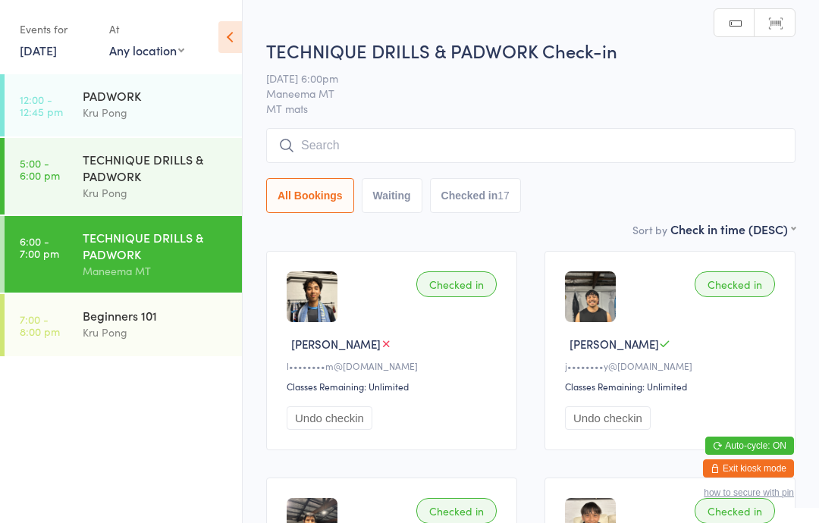
click at [515, 141] on input "search" at bounding box center [530, 145] width 529 height 35
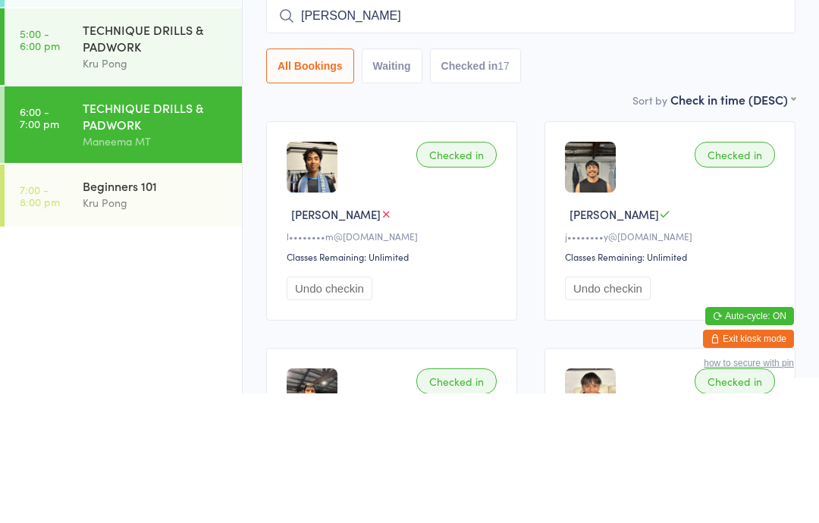
type input "[PERSON_NAME]"
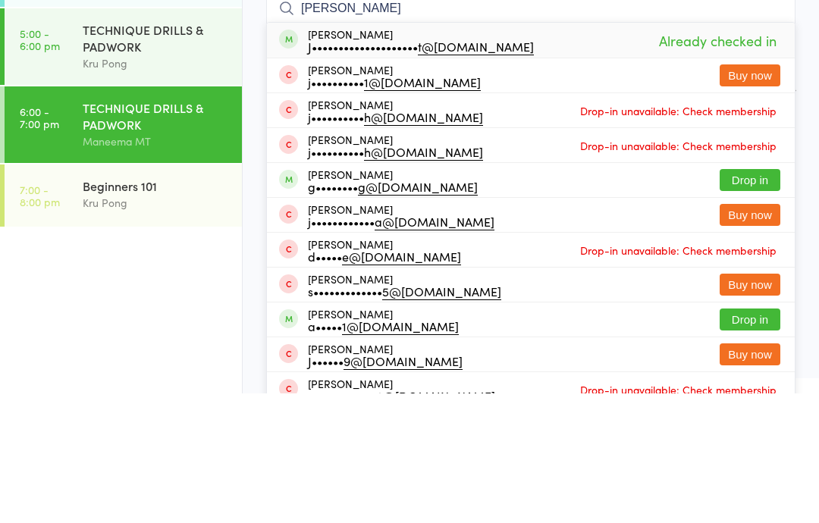
click at [240, 138] on div "TECHNIQUE DRILLS & PADWORK Kru Pong" at bounding box center [162, 176] width 159 height 77
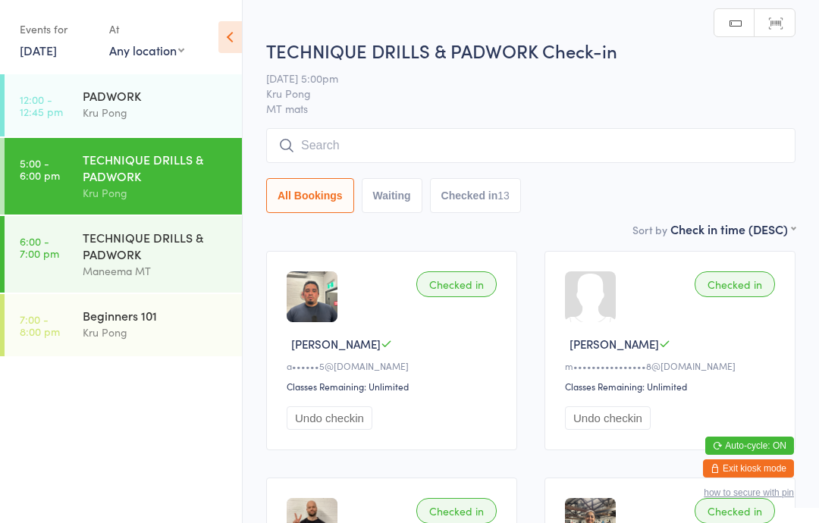
click at [171, 225] on div "TECHNIQUE DRILLS & PADWORK Maneema MT" at bounding box center [162, 254] width 159 height 77
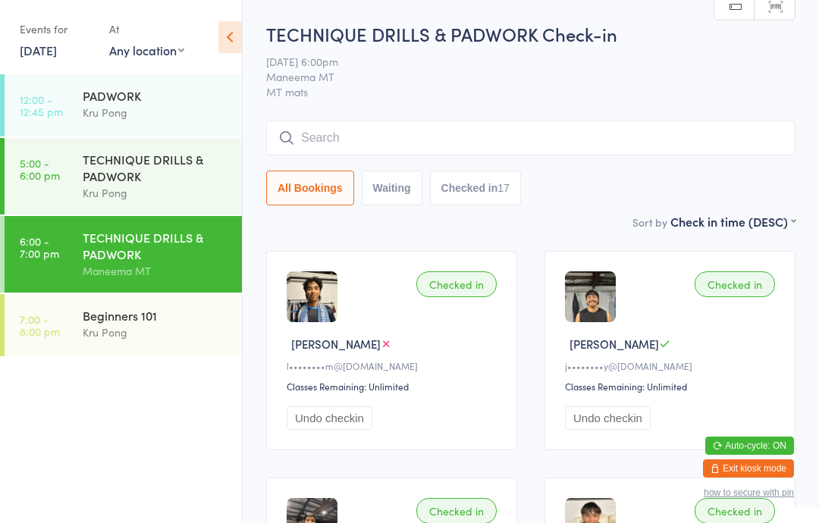
click at [131, 341] on div "Kru Pong" at bounding box center [156, 332] width 146 height 17
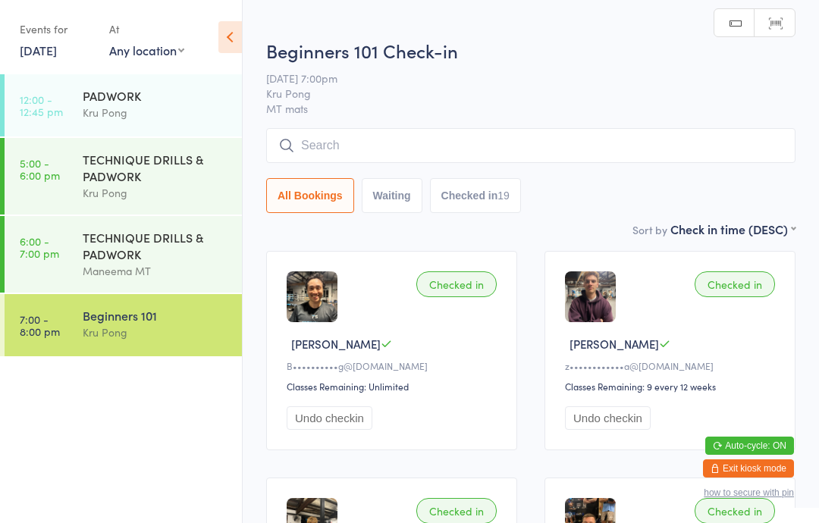
click at [332, 146] on input "search" at bounding box center [530, 145] width 529 height 35
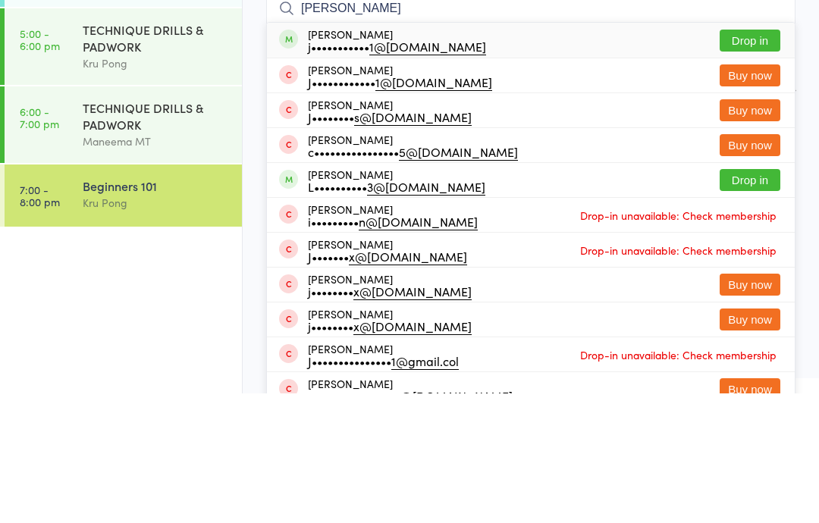
type input "Jason chang"
click at [740, 159] on button "Drop in" at bounding box center [749, 170] width 61 height 22
